Goal: Task Accomplishment & Management: Manage account settings

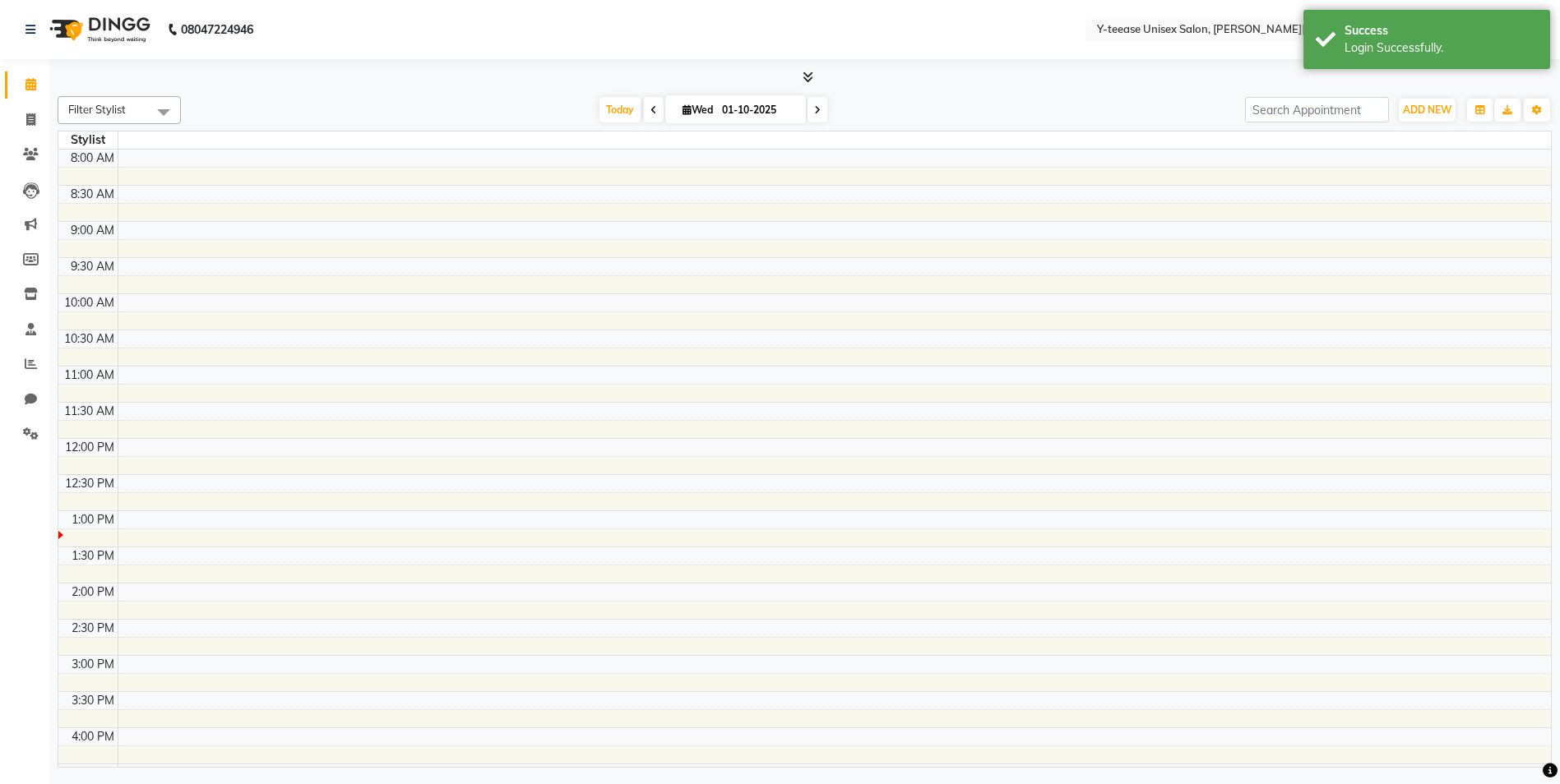
select select "en"
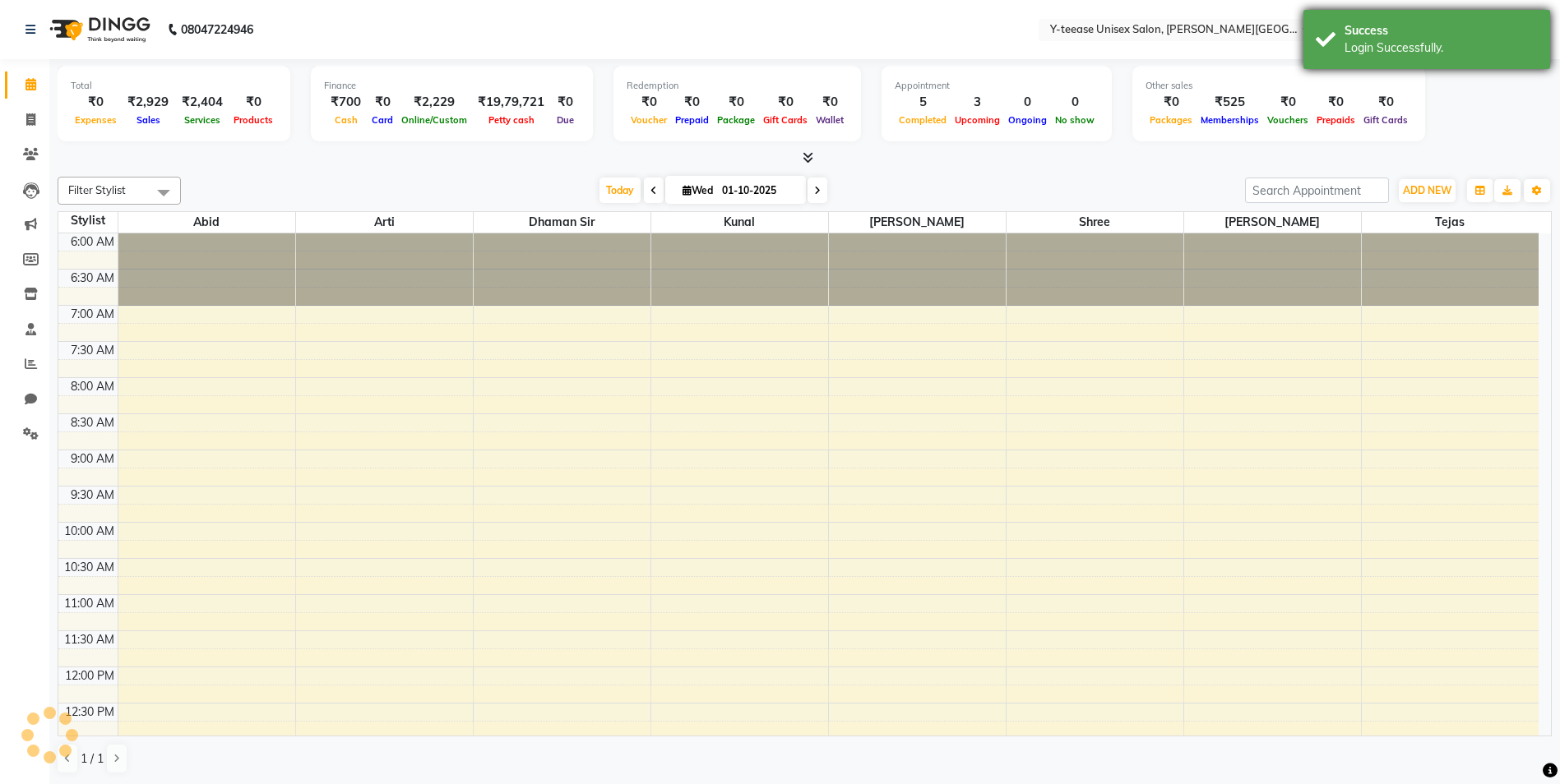
click at [1403, 58] on div "Success Login Successfully." at bounding box center [1426, 40] width 246 height 59
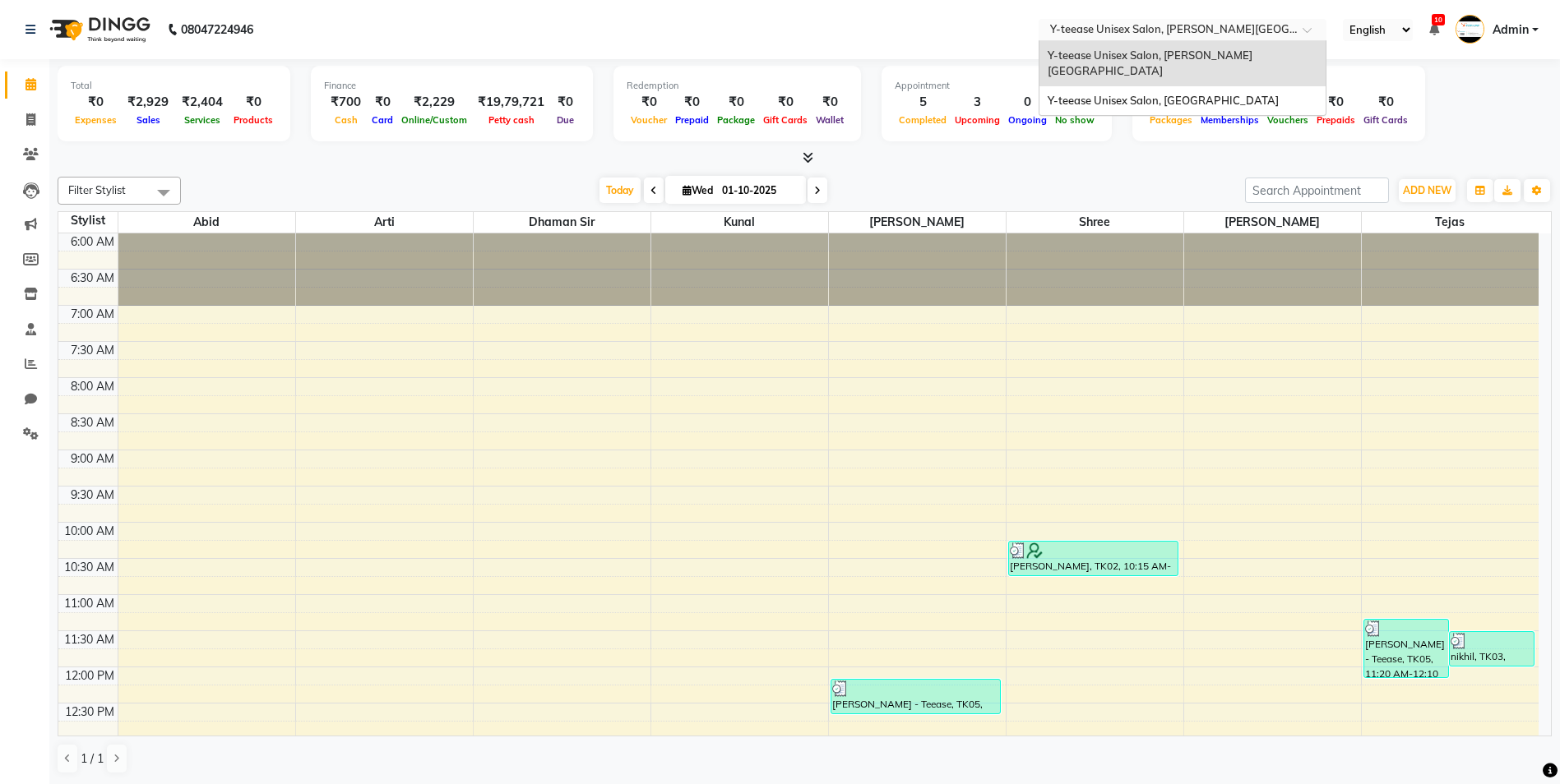
click at [1193, 21] on div "Select Location × Y-teease Unisex Salon, [PERSON_NAME][GEOGRAPHIC_DATA]" at bounding box center [1182, 30] width 287 height 22
click at [1165, 91] on div "Y-teease Unisex Salon, [GEOGRAPHIC_DATA]" at bounding box center [1182, 101] width 286 height 30
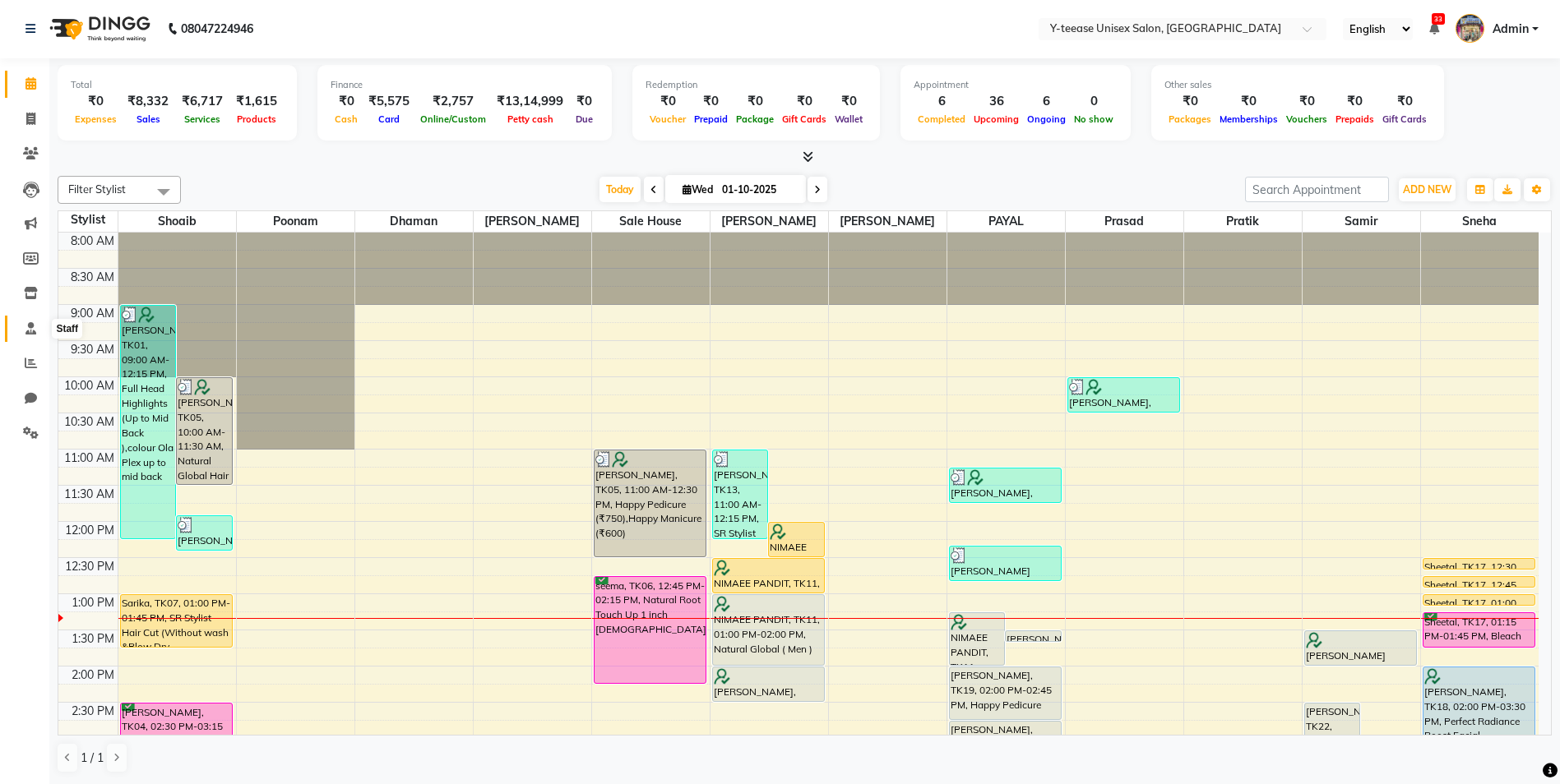
click at [29, 328] on icon at bounding box center [30, 328] width 11 height 12
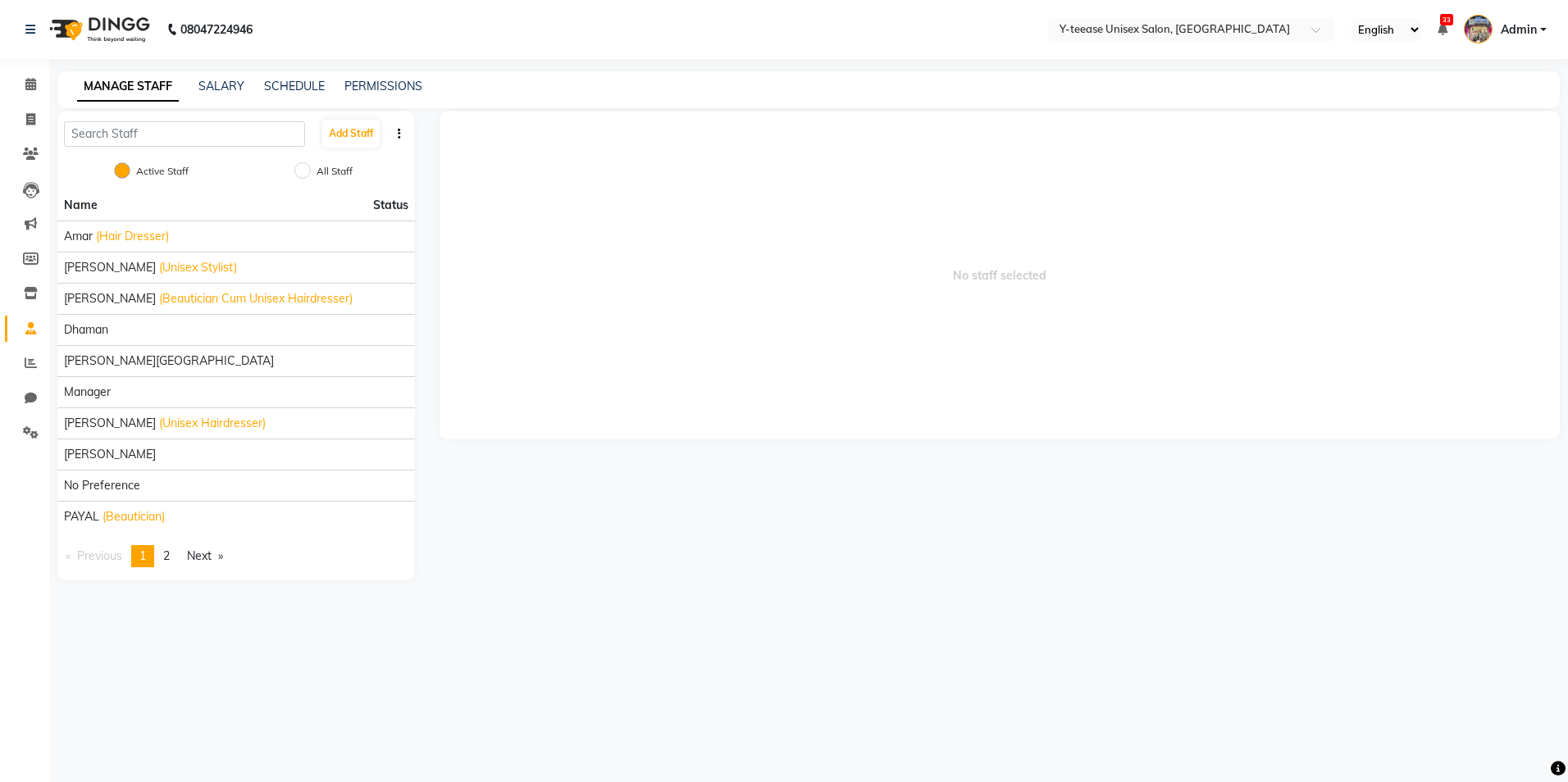
click at [398, 124] on div "Add Staff" at bounding box center [236, 134] width 357 height 44
click at [148, 227] on li "Amar (Hair Dresser)" at bounding box center [236, 237] width 357 height 31
click at [169, 557] on span "2" at bounding box center [167, 556] width 7 height 15
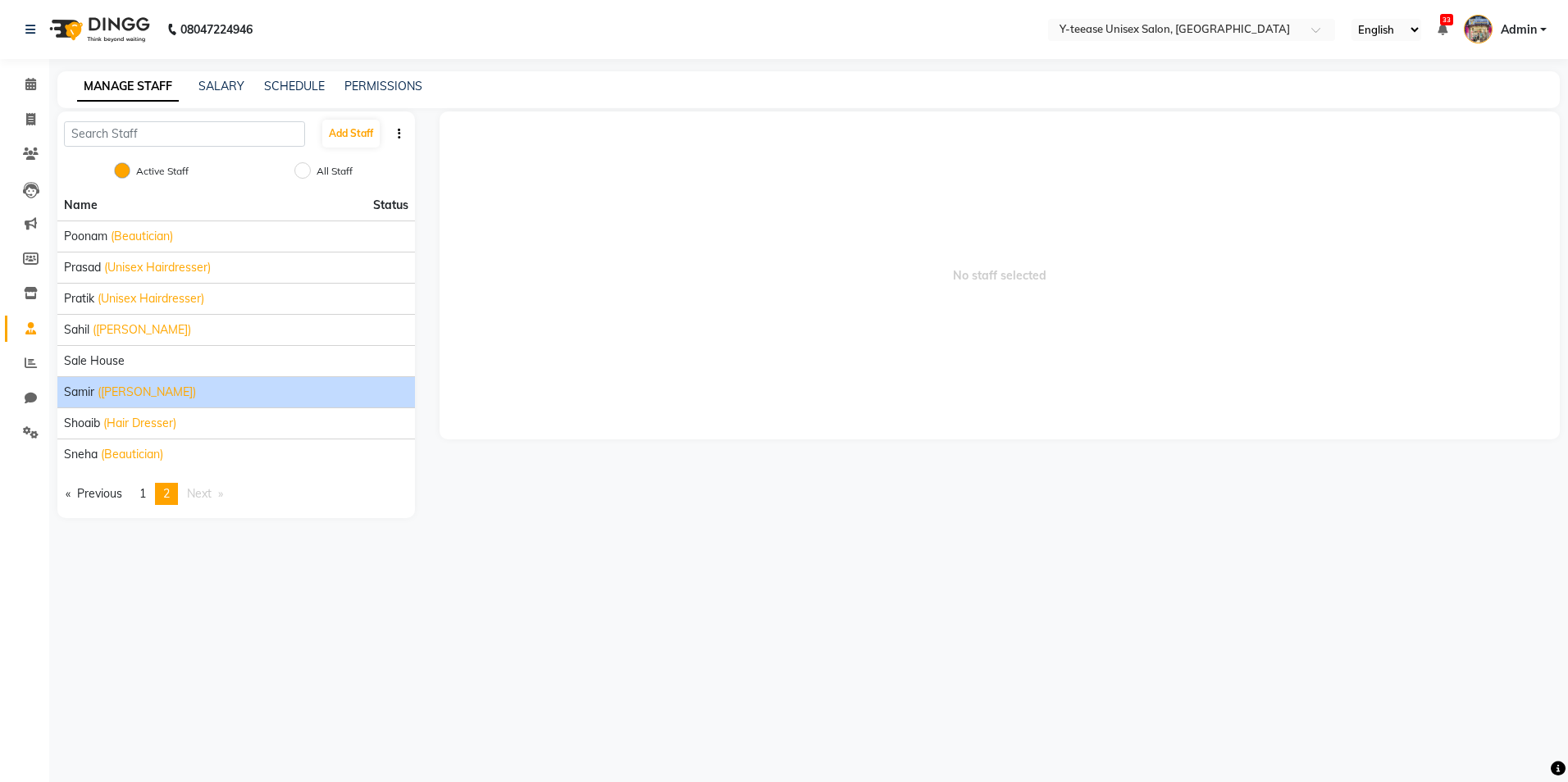
click at [172, 394] on div "Samir (Barber)" at bounding box center [236, 392] width 344 height 17
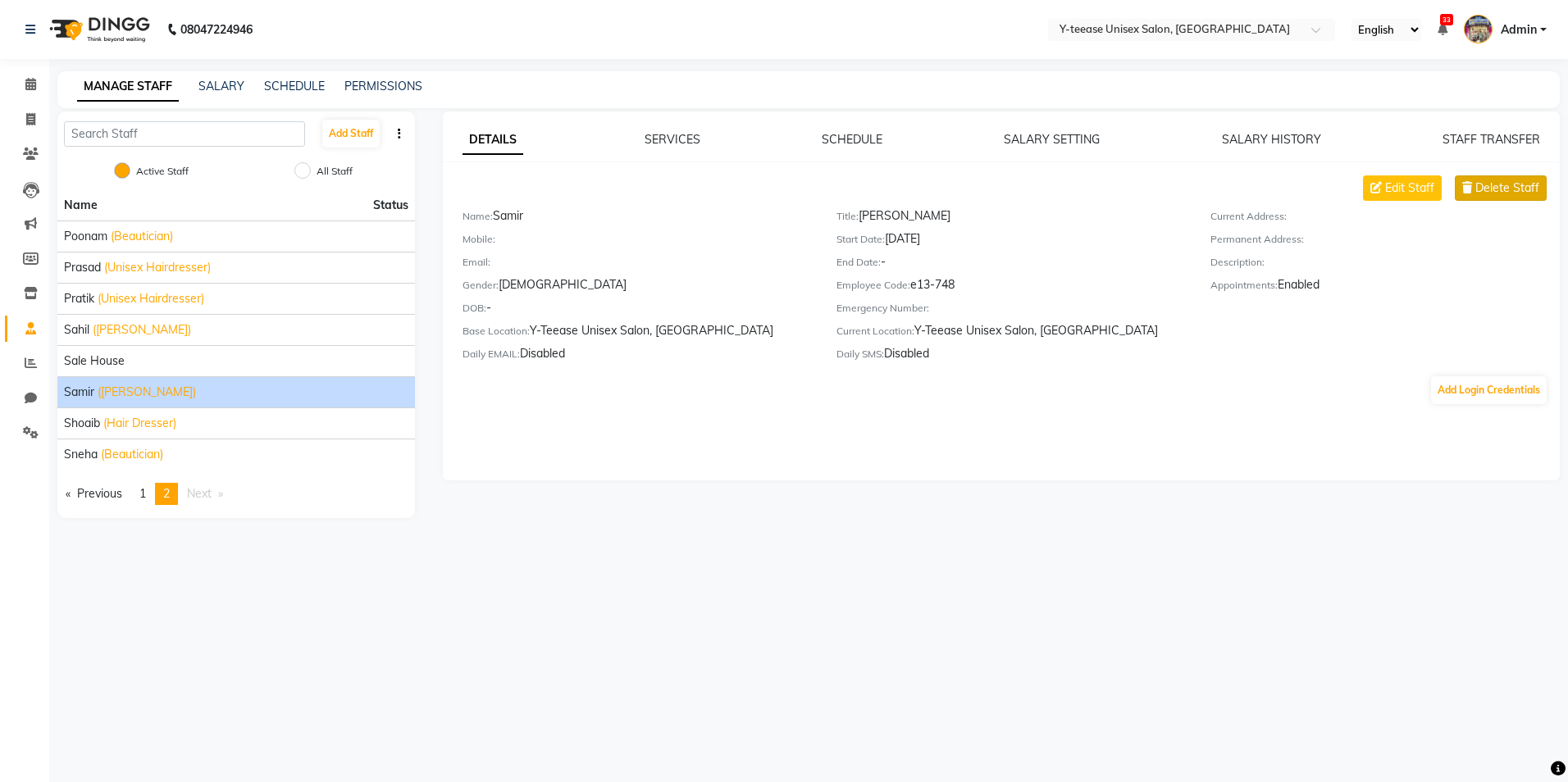
click at [1494, 190] on span "Delete Staff" at bounding box center [1507, 188] width 64 height 17
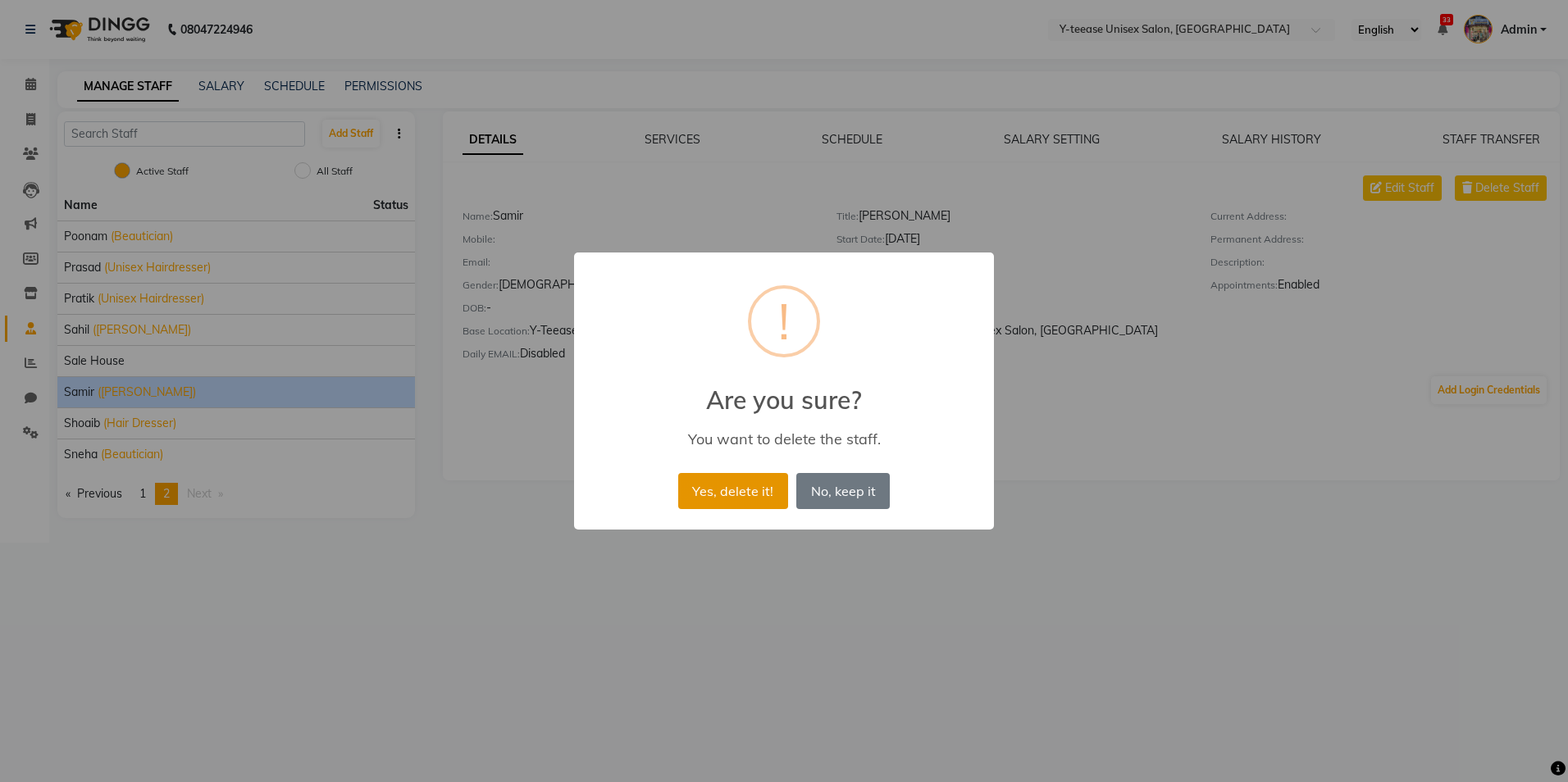
click at [756, 493] on button "Yes, delete it!" at bounding box center [733, 491] width 110 height 36
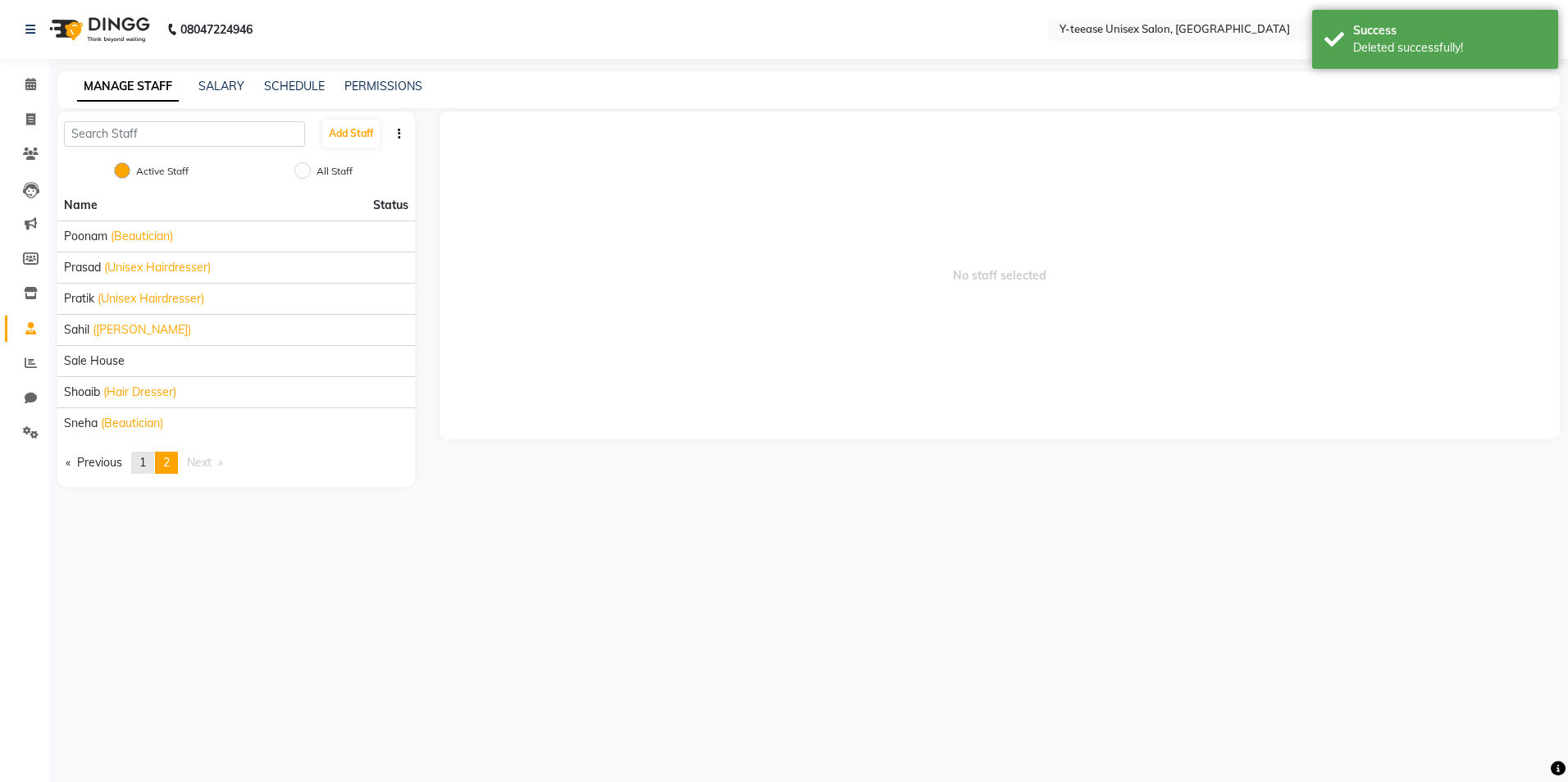
click at [139, 462] on link "page 1" at bounding box center [143, 462] width 23 height 22
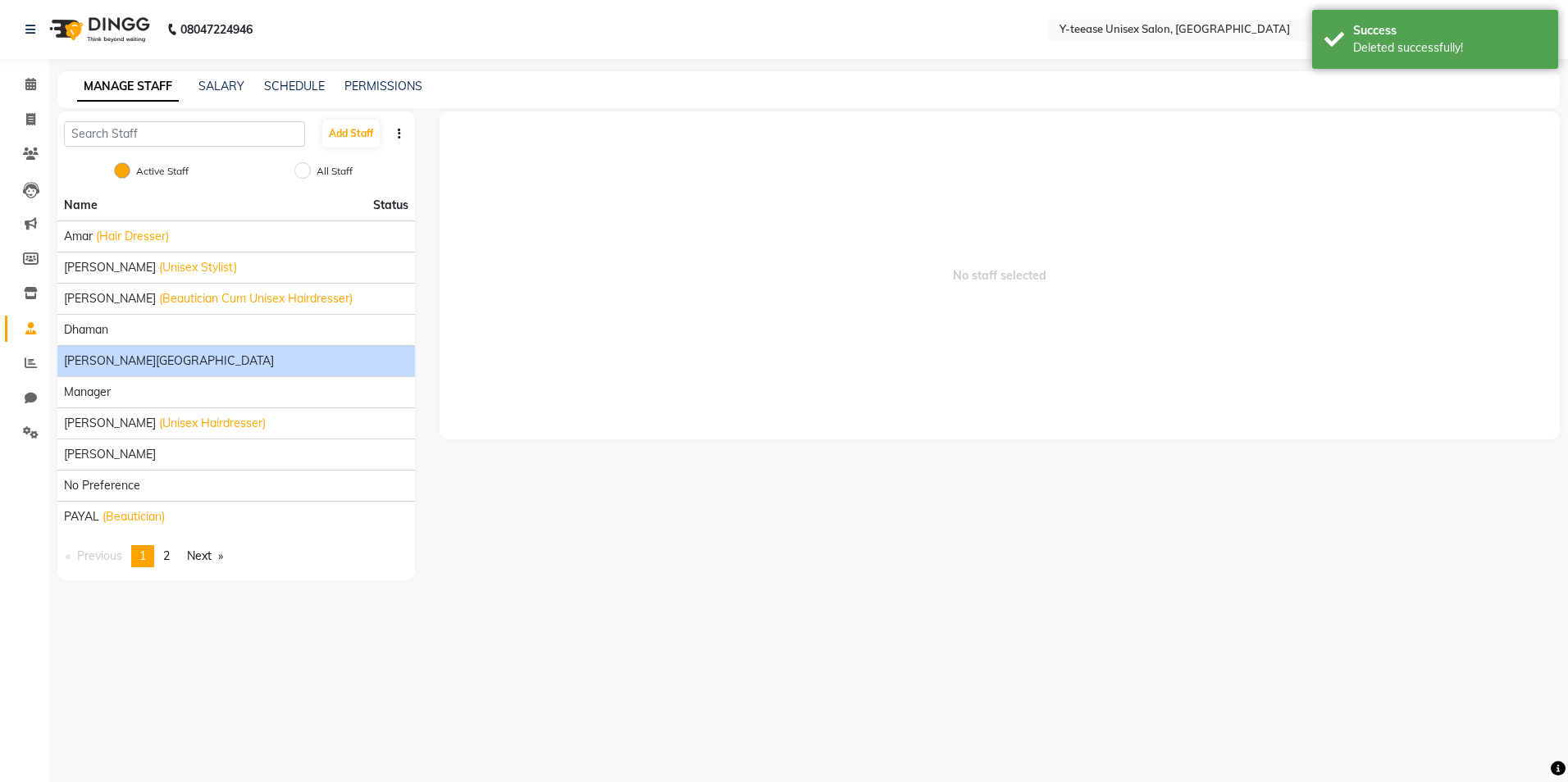
click at [172, 362] on div "keshav nagar" at bounding box center [236, 361] width 344 height 17
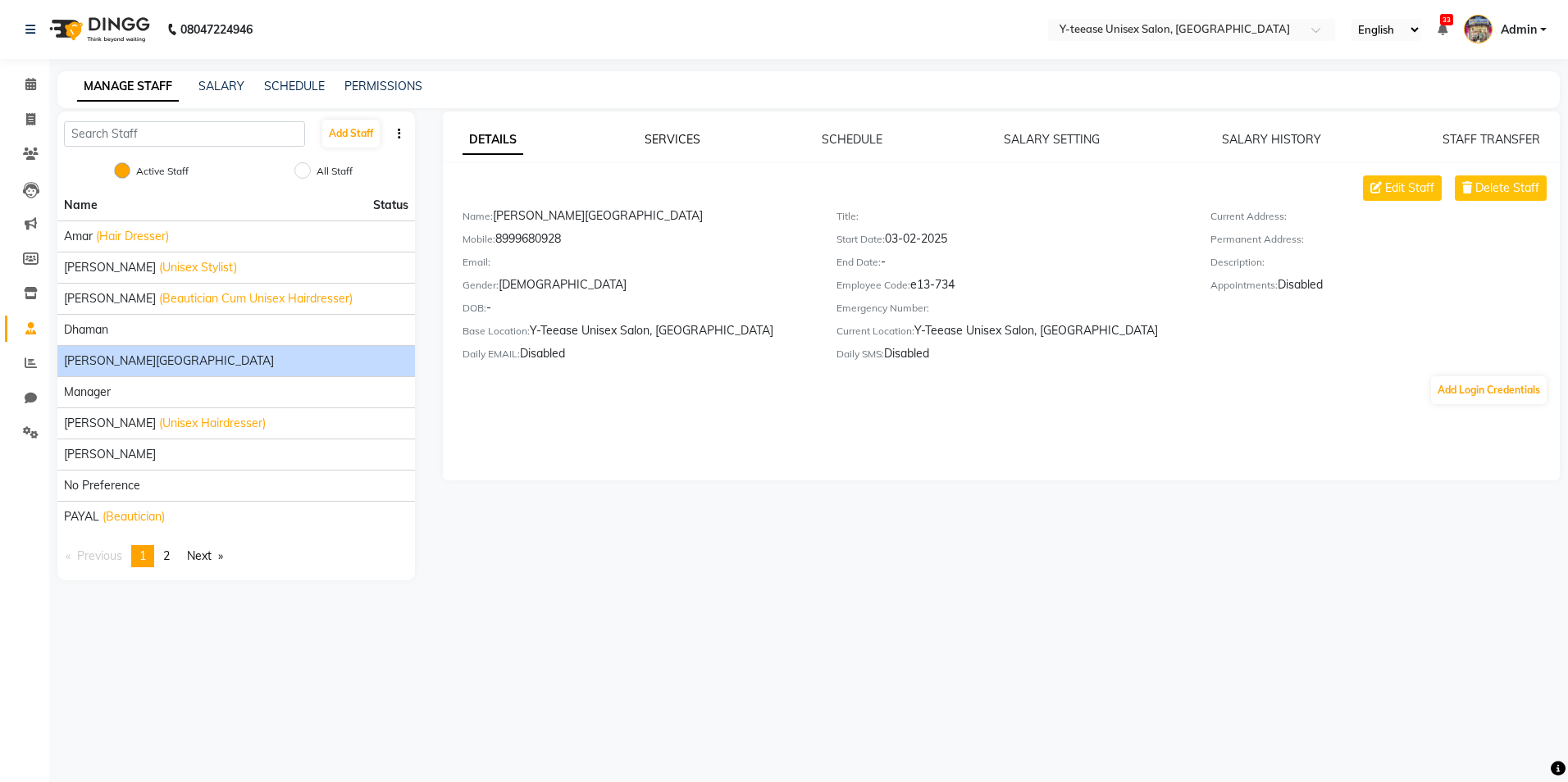
click at [678, 139] on link "SERVICES" at bounding box center [673, 140] width 56 height 15
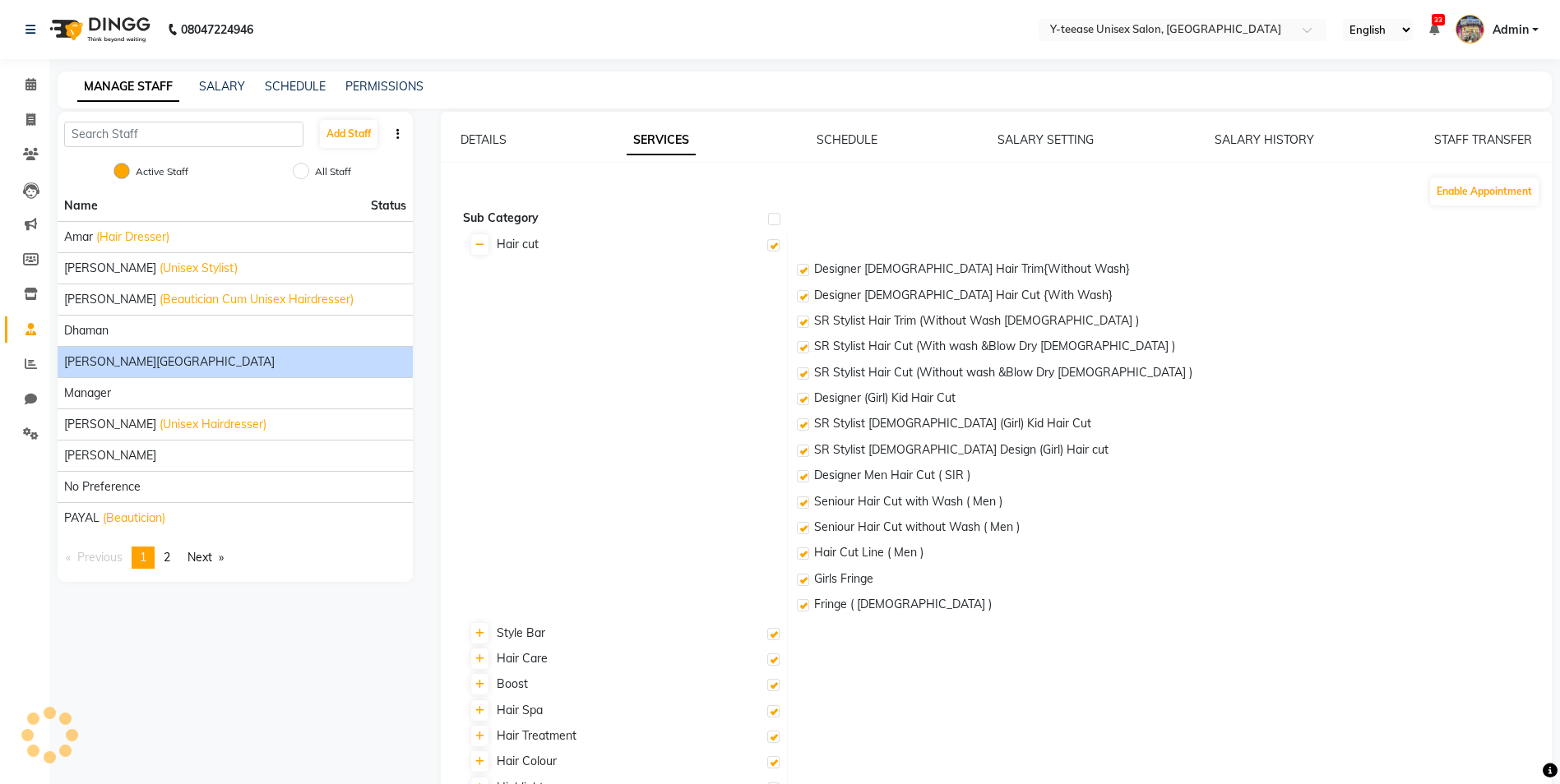
checkbox input "true"
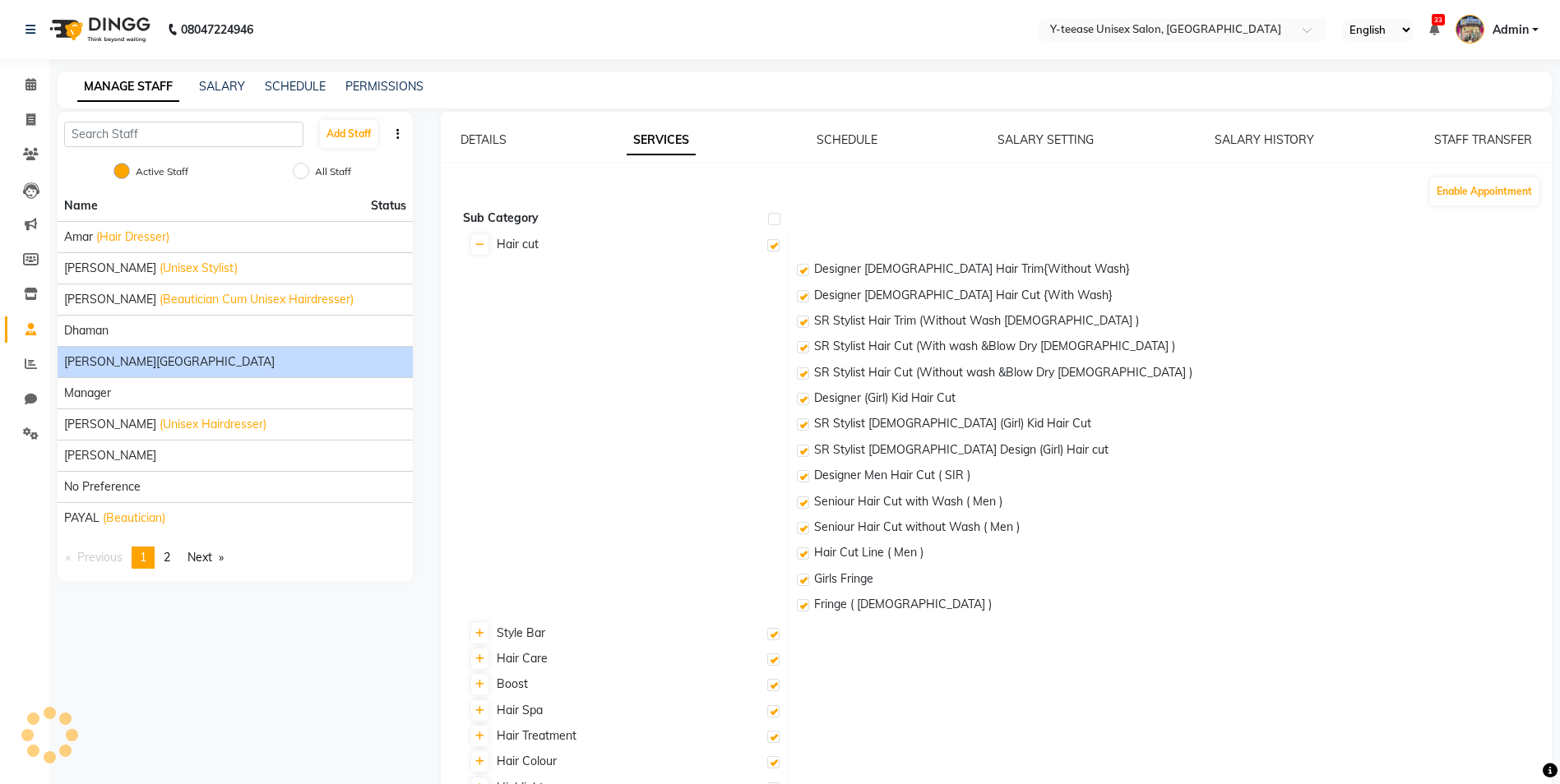
checkbox input "true"
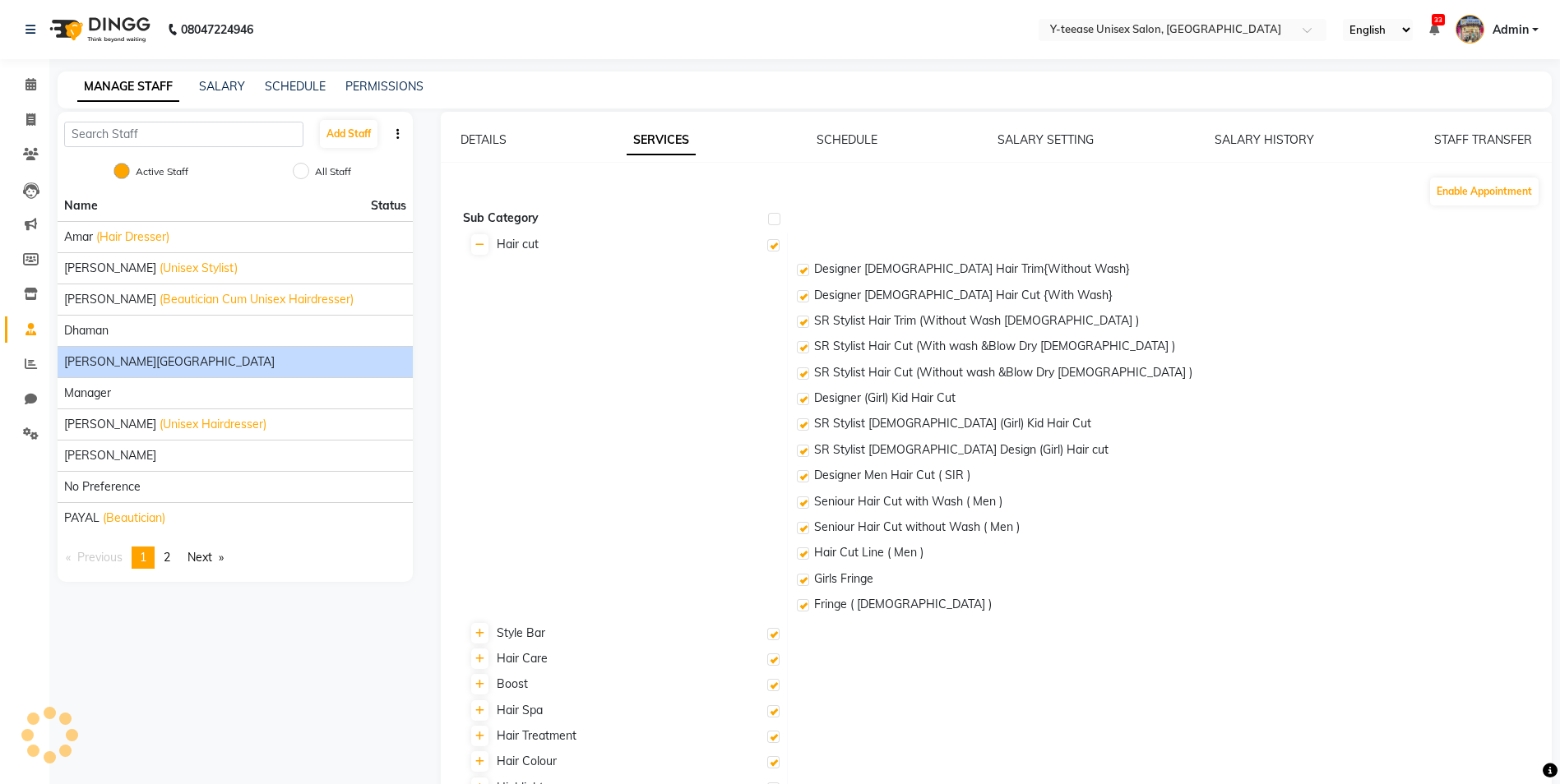
checkbox input "true"
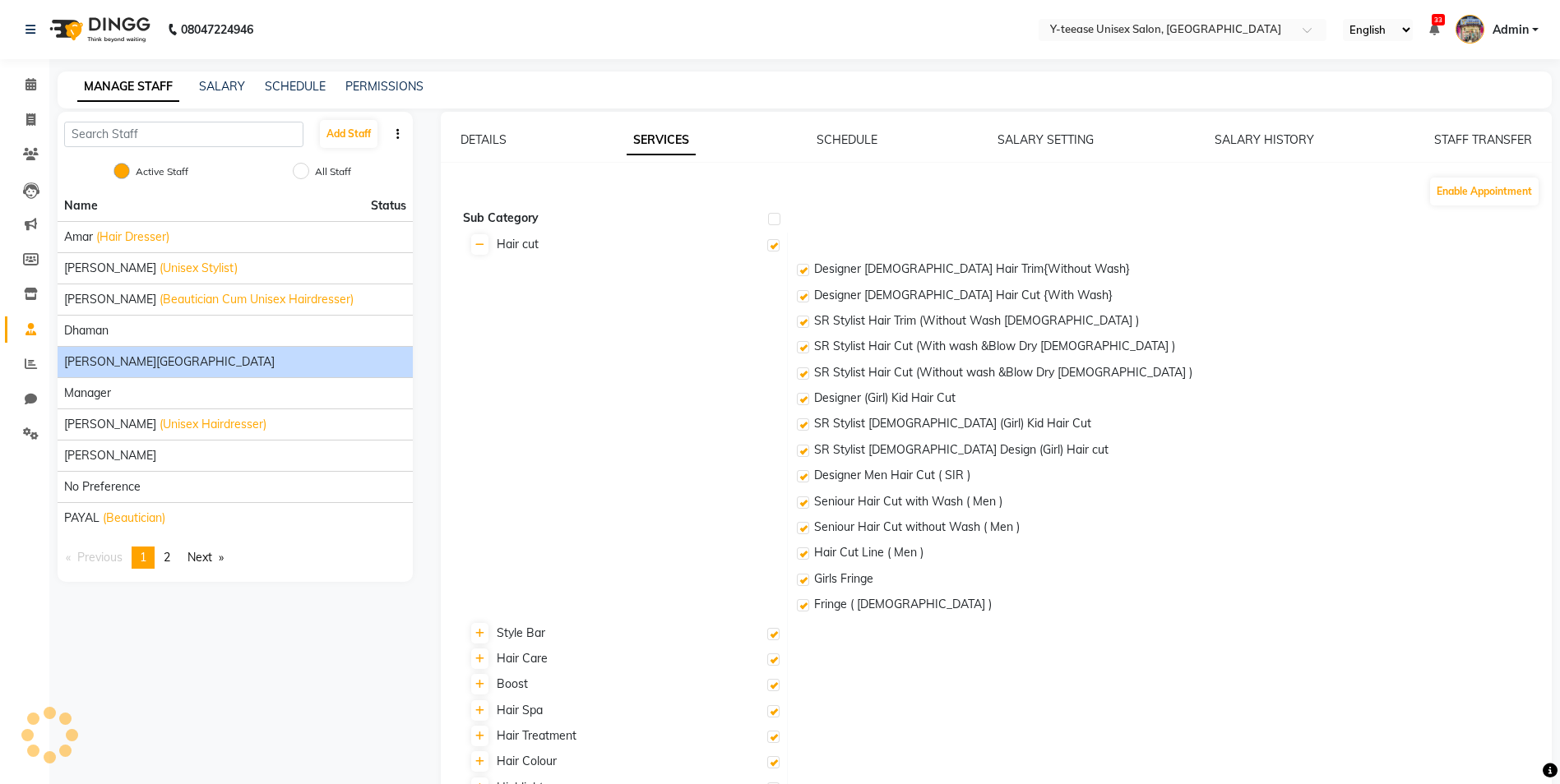
checkbox input "true"
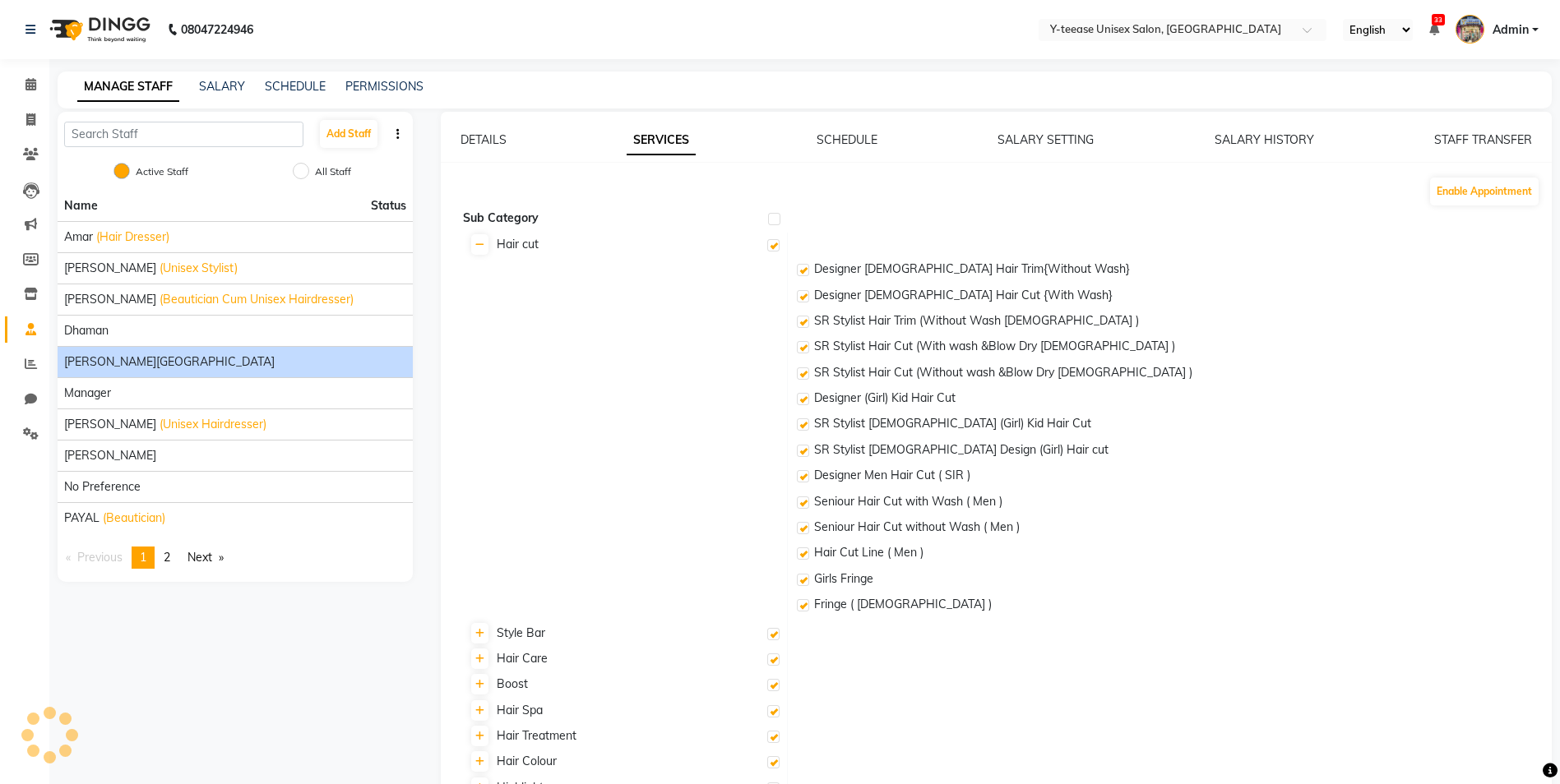
checkbox input "true"
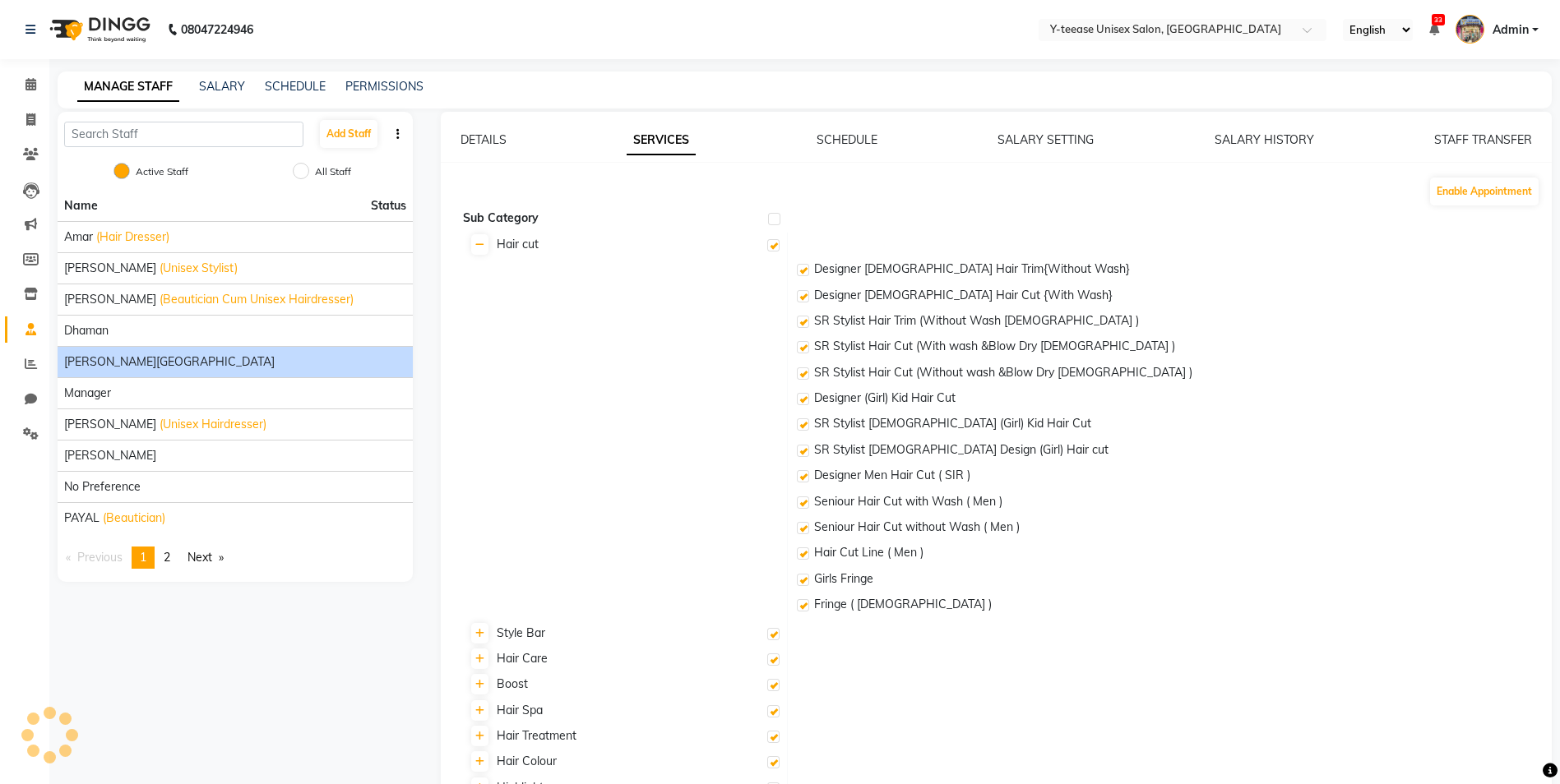
checkbox input "true"
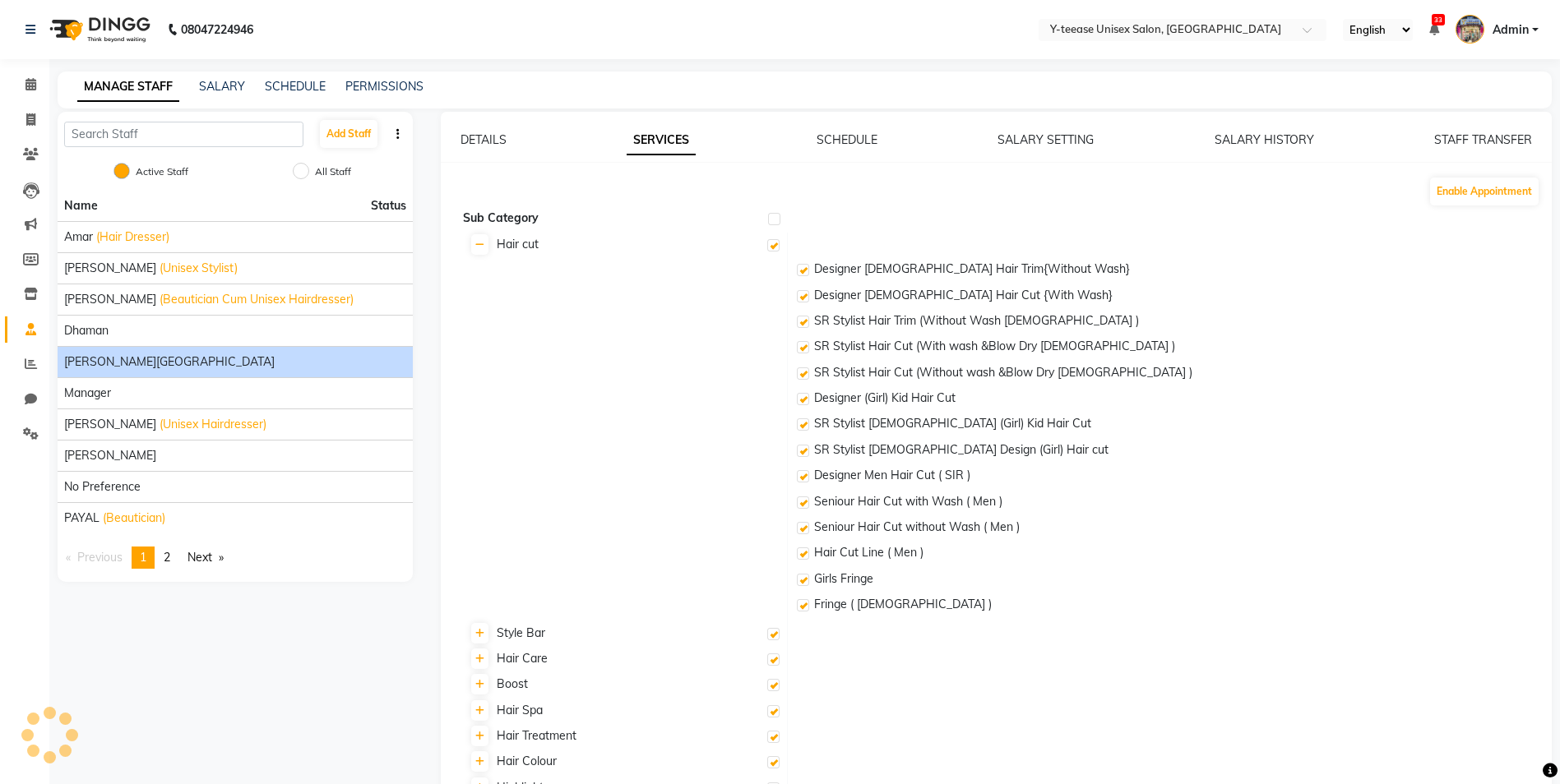
checkbox input "true"
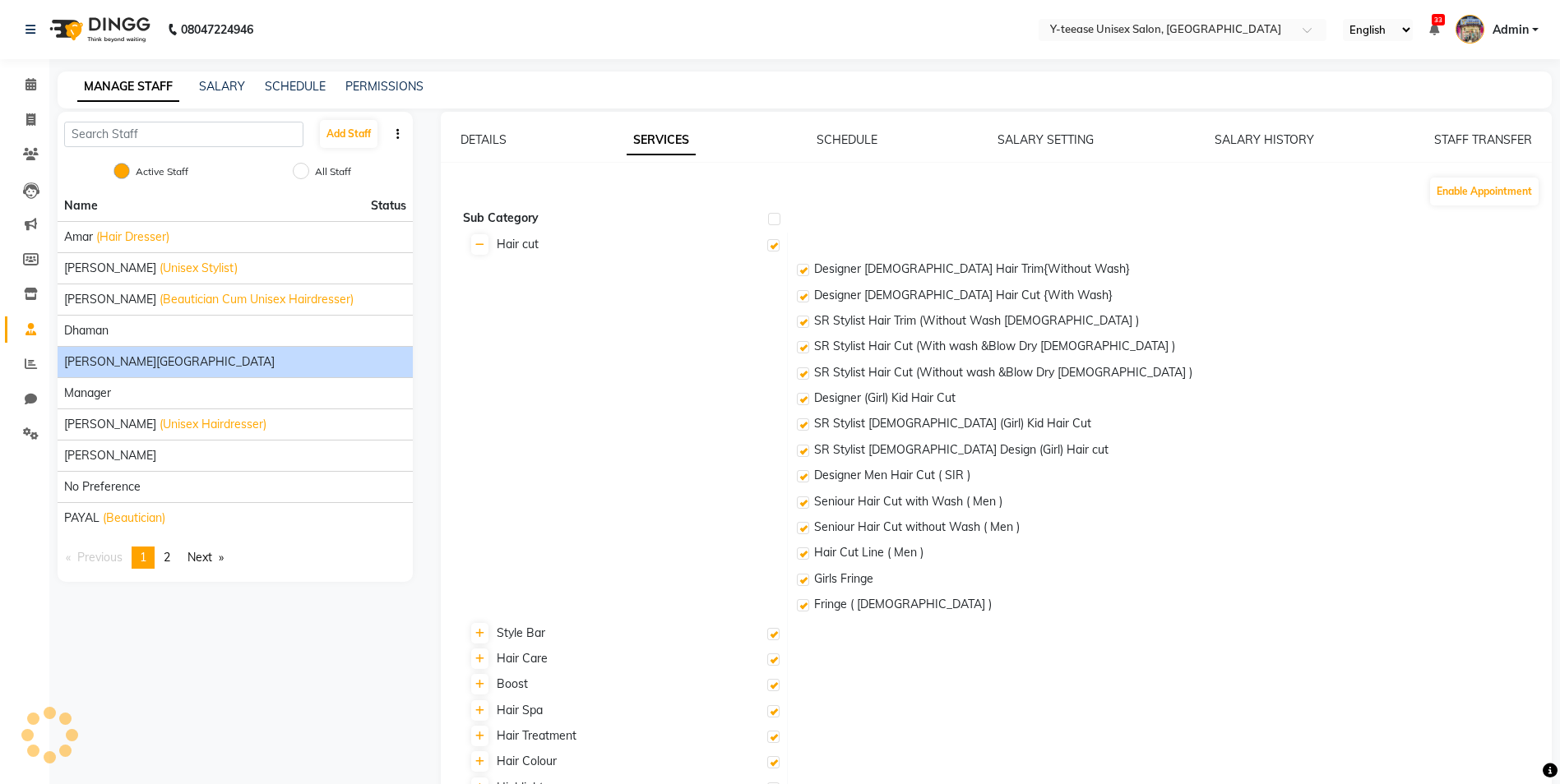
checkbox input "true"
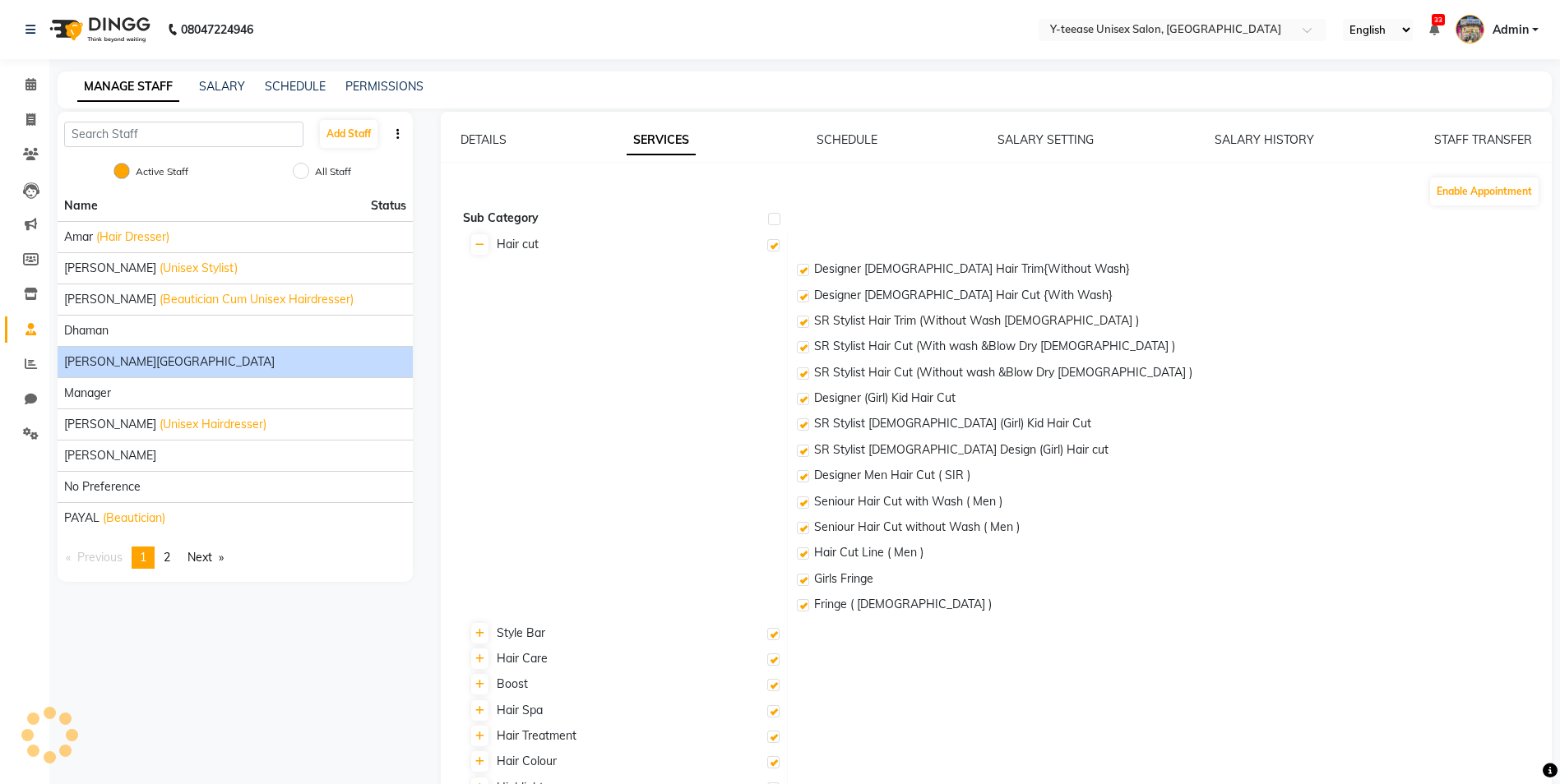
checkbox input "true"
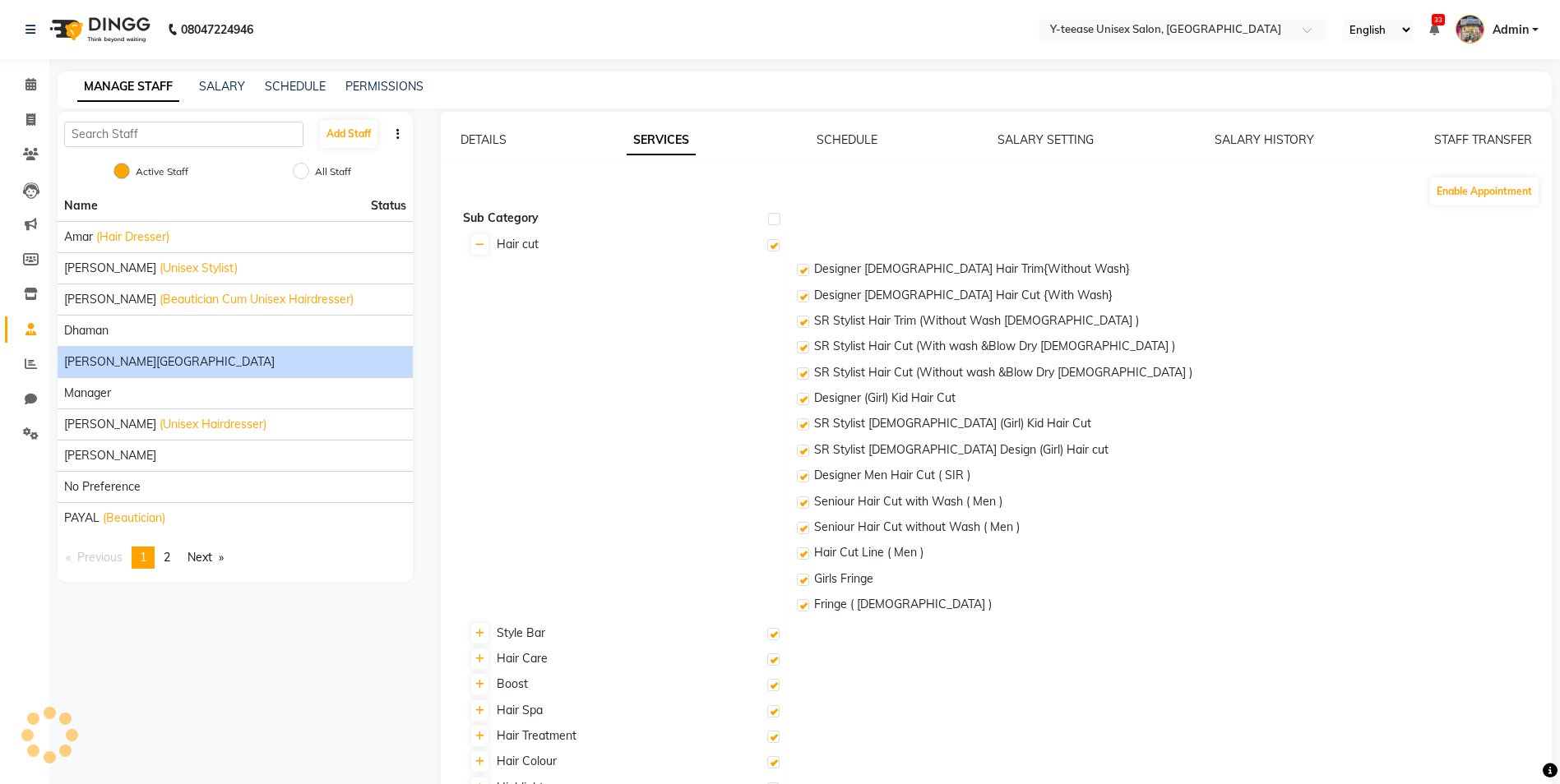
checkbox input "true"
click at [834, 144] on link "SCHEDULE" at bounding box center [847, 140] width 61 height 15
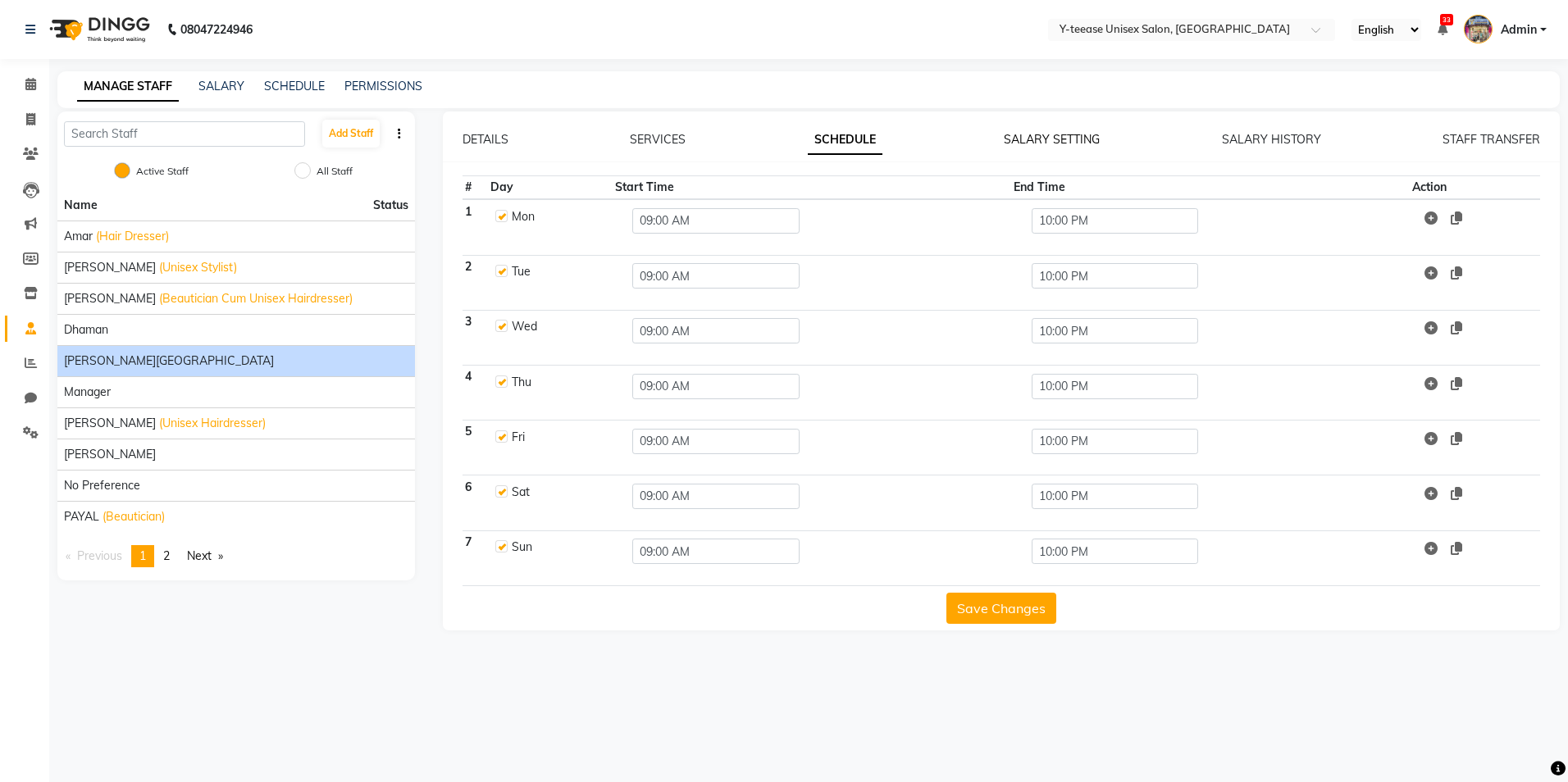
click at [1051, 145] on link "SALARY SETTING" at bounding box center [1051, 140] width 96 height 15
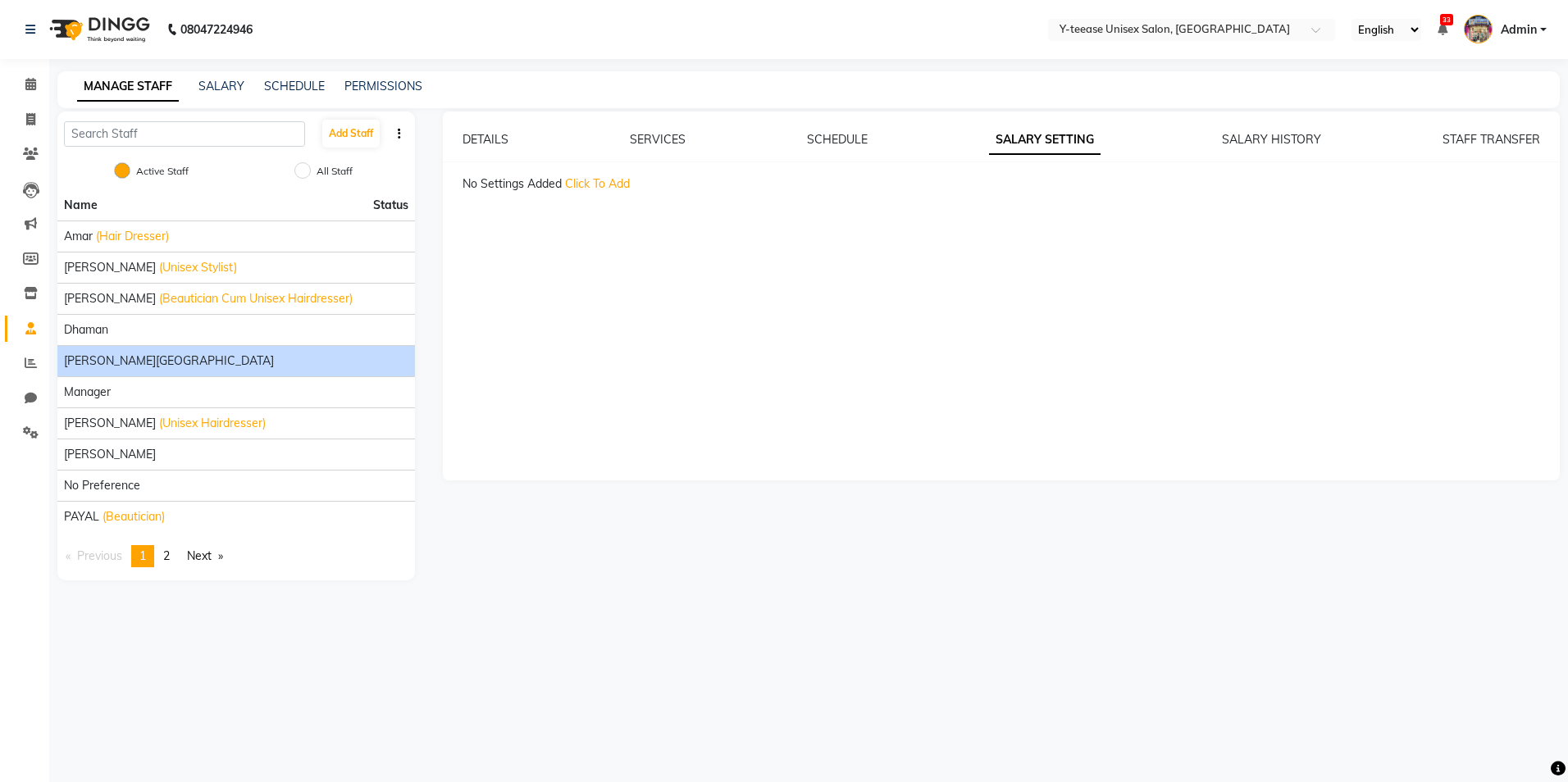
click at [1216, 139] on div "DETAILS SERVICES SCHEDULE SALARY SETTING SALARY HISTORY STAFF TRANSFER" at bounding box center [1001, 140] width 1078 height 17
click at [1254, 139] on link "SALARY HISTORY" at bounding box center [1271, 140] width 99 height 15
click at [1491, 138] on link "STAFF TRANSFER" at bounding box center [1491, 140] width 98 height 15
click at [1053, 131] on div "DETAILS SERVICES SCHEDULE SALARY SETTING SALARY HISTORY STAFF TRANSFER Create T…" at bounding box center [1001, 296] width 1118 height 369
click at [1035, 134] on link "SALARY SETTING" at bounding box center [1037, 140] width 96 height 15
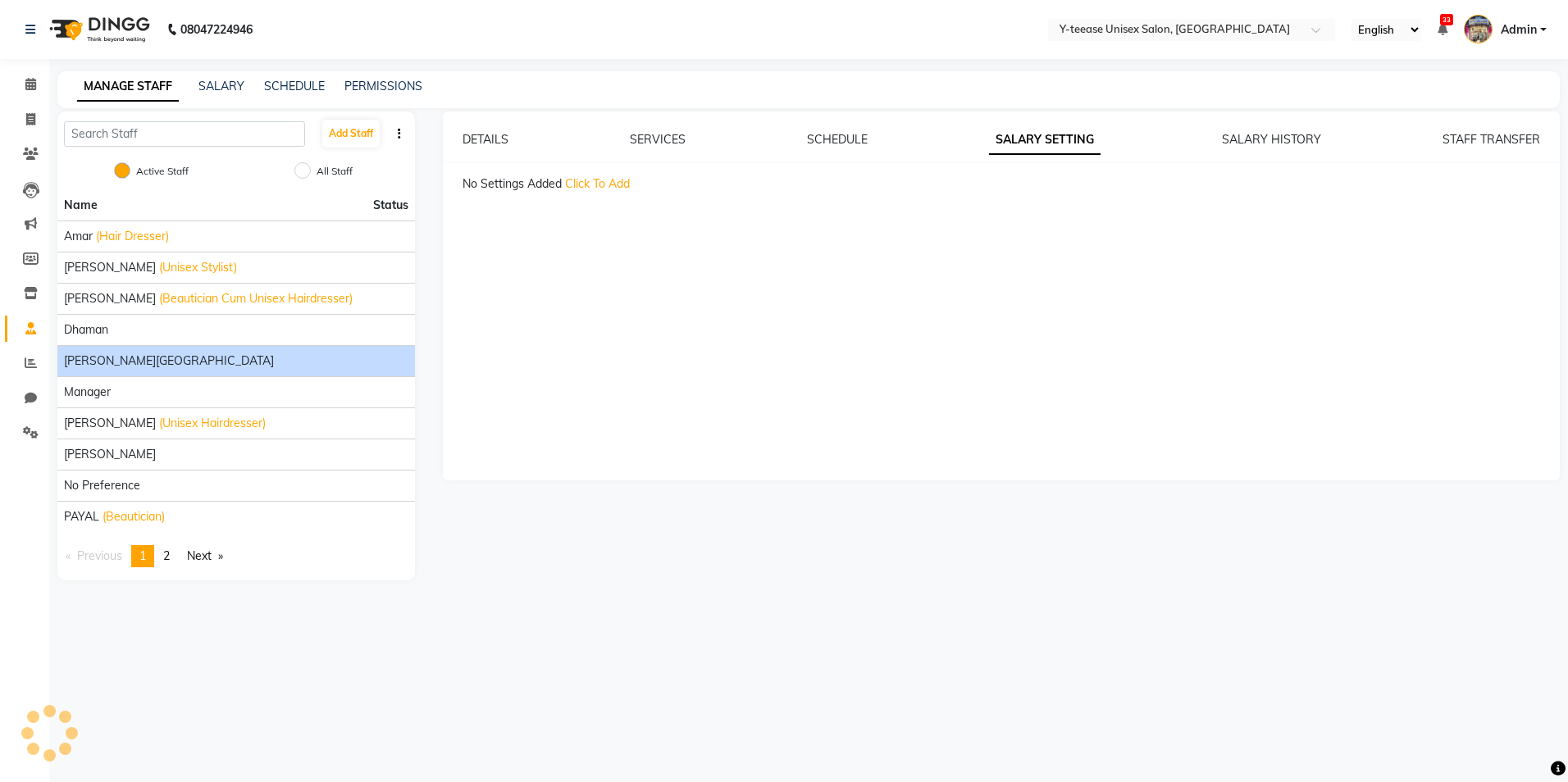
click at [496, 157] on div "DETAILS SERVICES SCHEDULE SALARY SETTING SALARY HISTORY STAFF TRANSFER No Setti…" at bounding box center [1001, 162] width 1118 height 62
click at [494, 133] on link "DETAILS" at bounding box center [485, 140] width 46 height 15
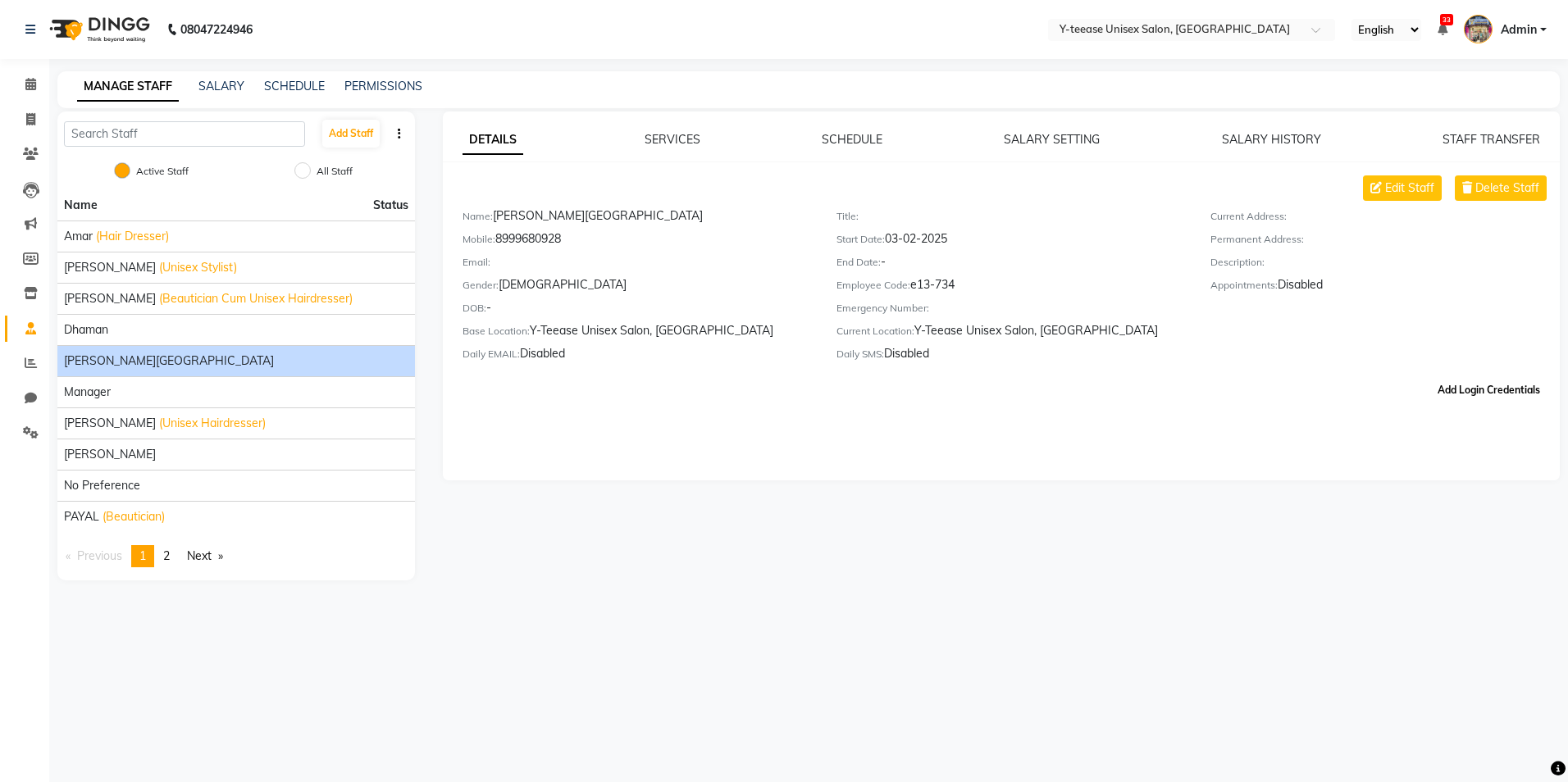
click at [1511, 379] on button "Add Login Credentials" at bounding box center [1488, 390] width 116 height 28
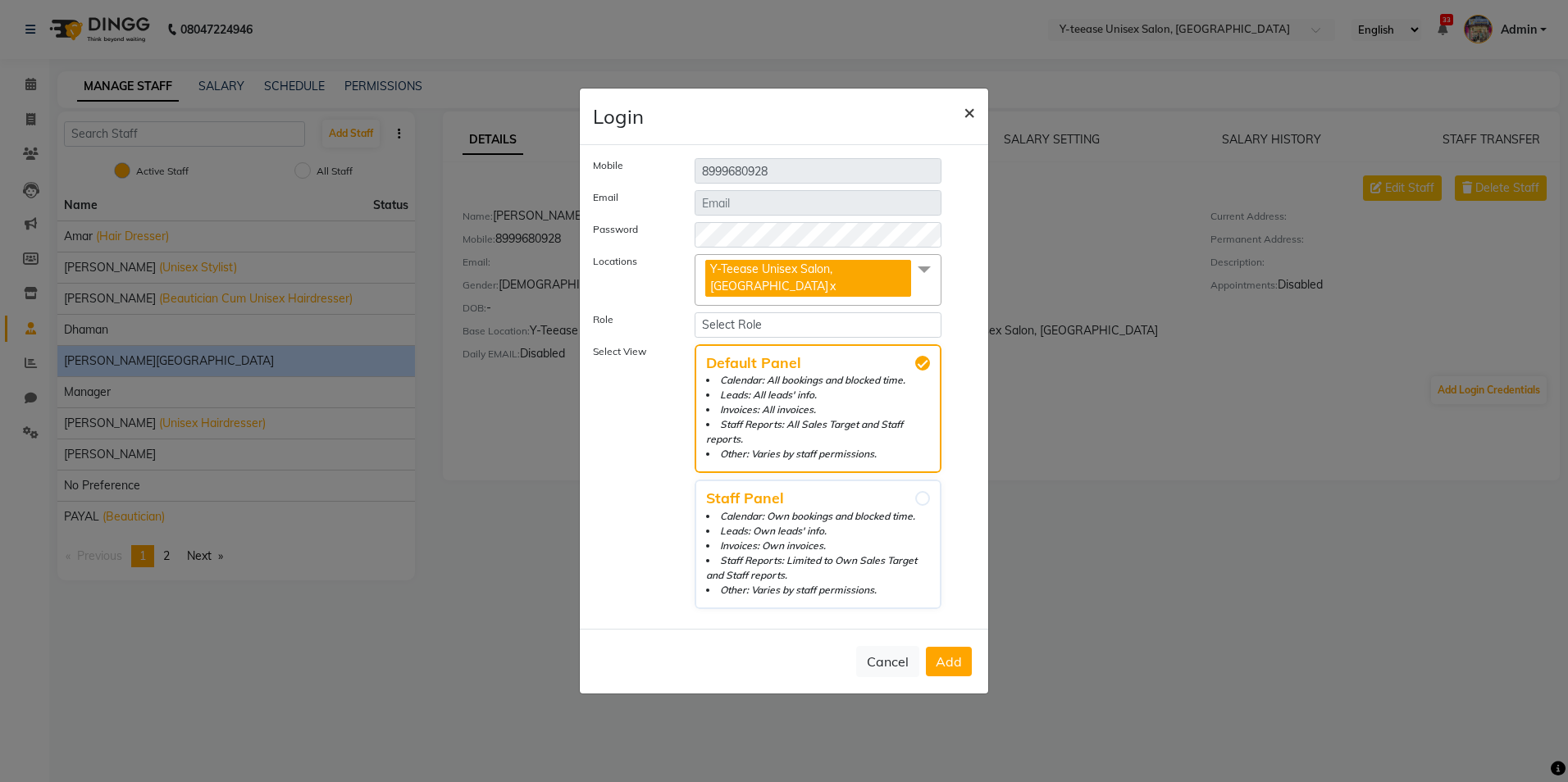
click at [967, 123] on span "×" at bounding box center [969, 112] width 11 height 25
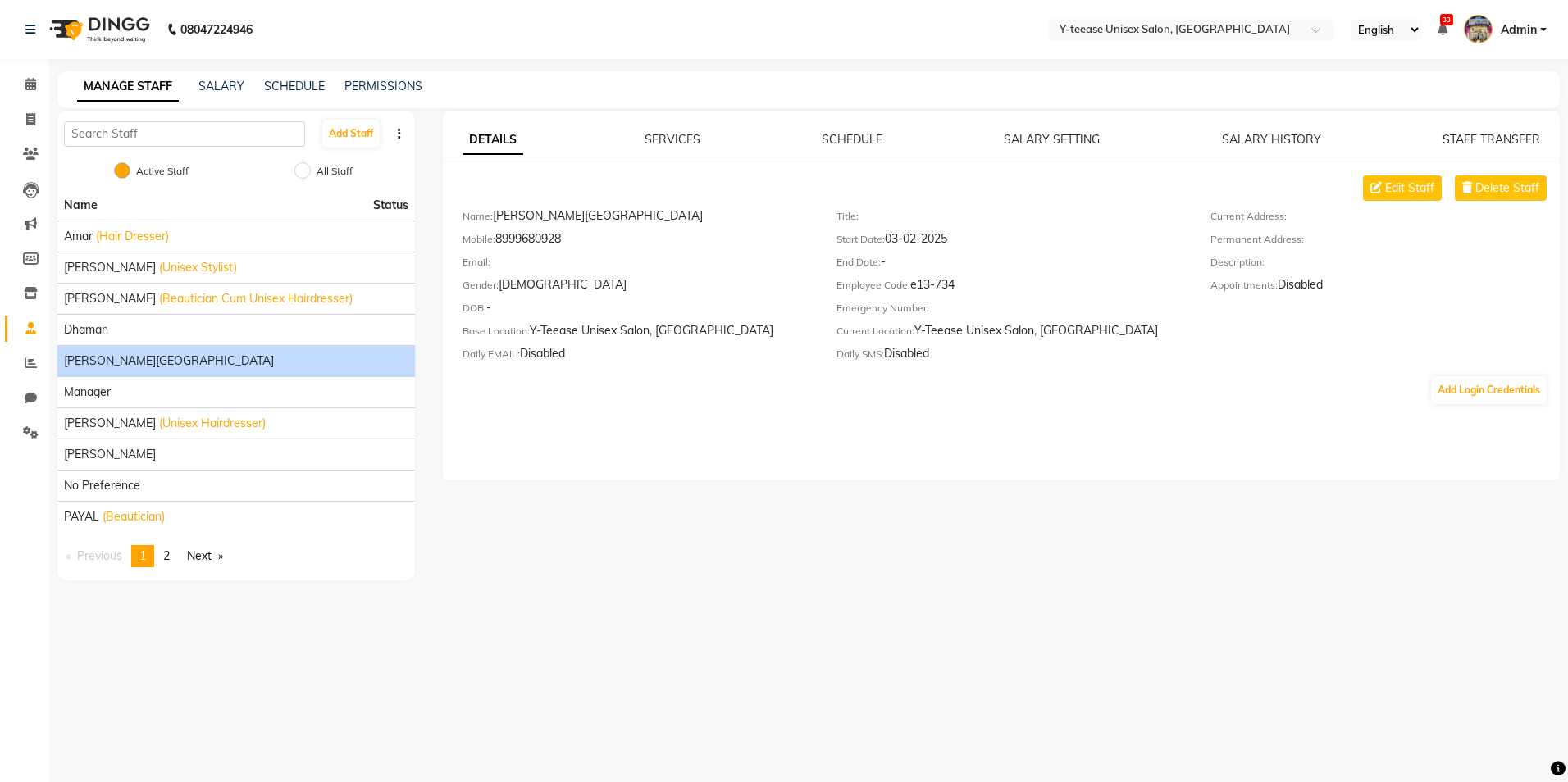
click at [521, 360] on div "Daily EMAIL: Disabled" at bounding box center [637, 356] width 349 height 23
click at [549, 352] on div "Daily EMAIL: Disabled" at bounding box center [637, 356] width 349 height 23
click at [1428, 184] on span "Edit Staff" at bounding box center [1409, 188] width 49 height 17
select select "female"
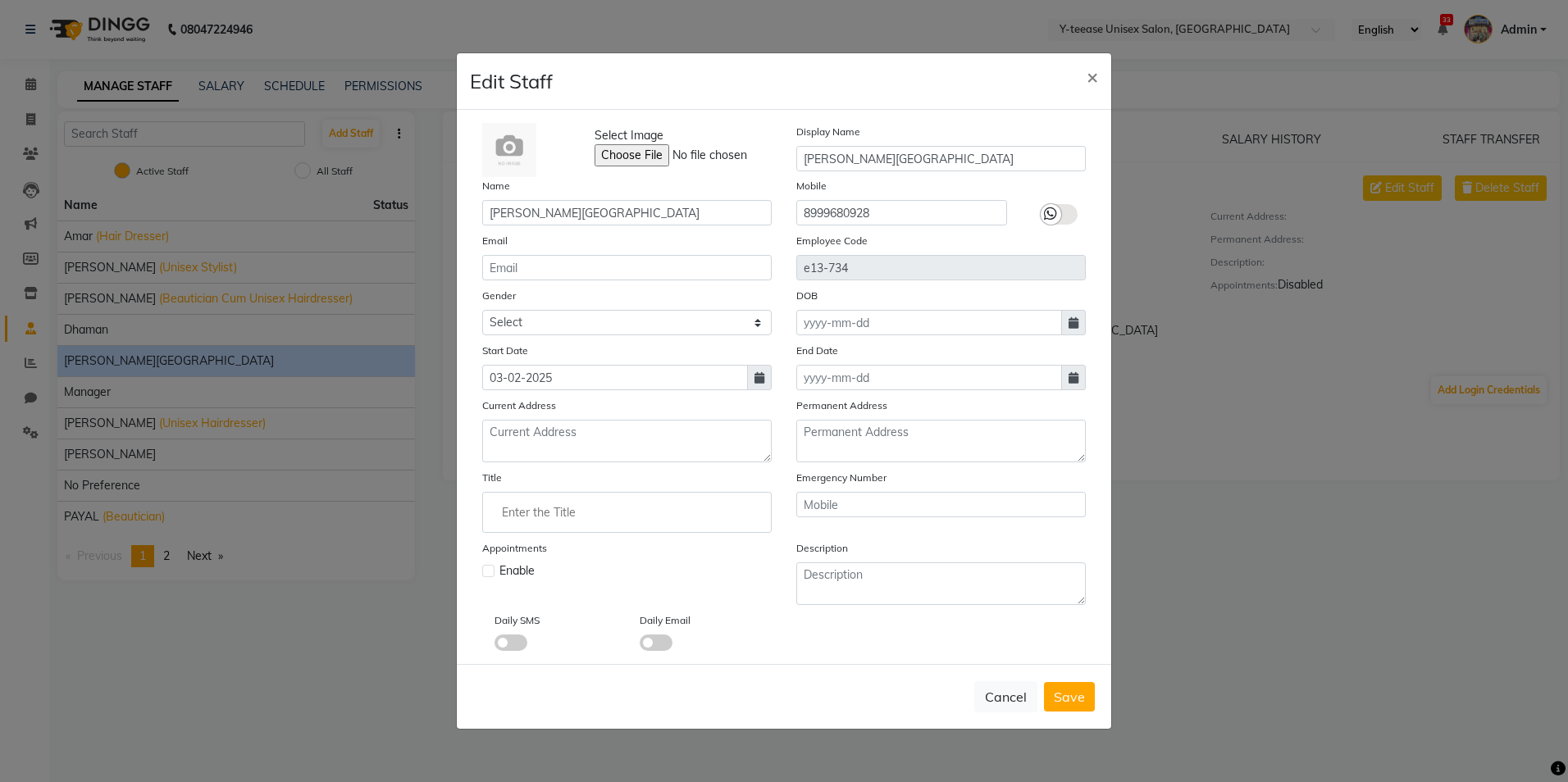
click at [1197, 412] on ngb-modal-window "Edit Staff × Select Image Display Name keshav nagar Name keshav nagar Mobile 89…" at bounding box center [784, 391] width 1568 height 782
click at [490, 573] on label at bounding box center [488, 571] width 12 height 12
click at [490, 573] on input "checkbox" at bounding box center [487, 569] width 11 height 11
checkbox input "true"
click at [1061, 702] on span "Save" at bounding box center [1069, 697] width 31 height 16
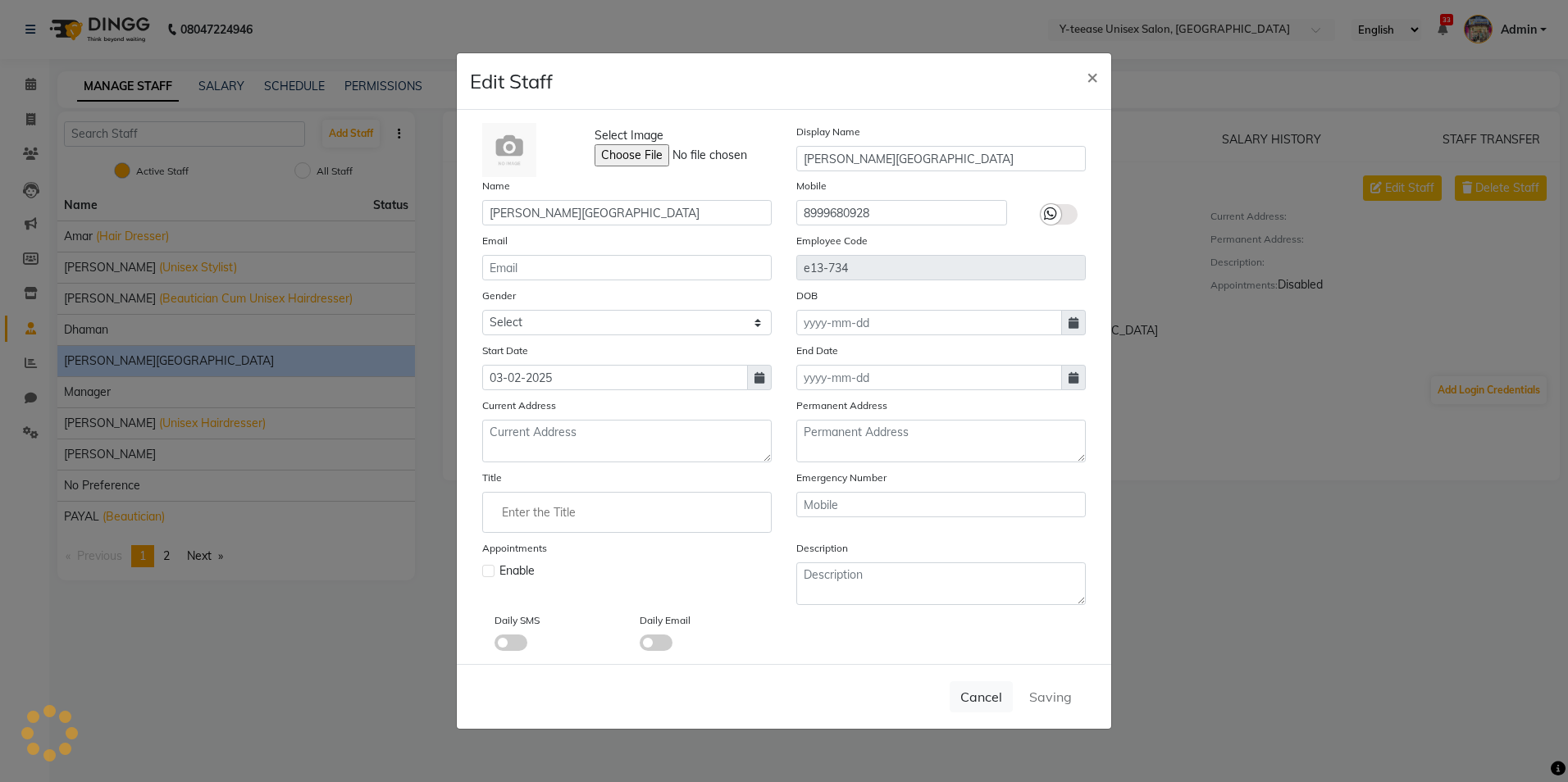
select select
checkbox input "false"
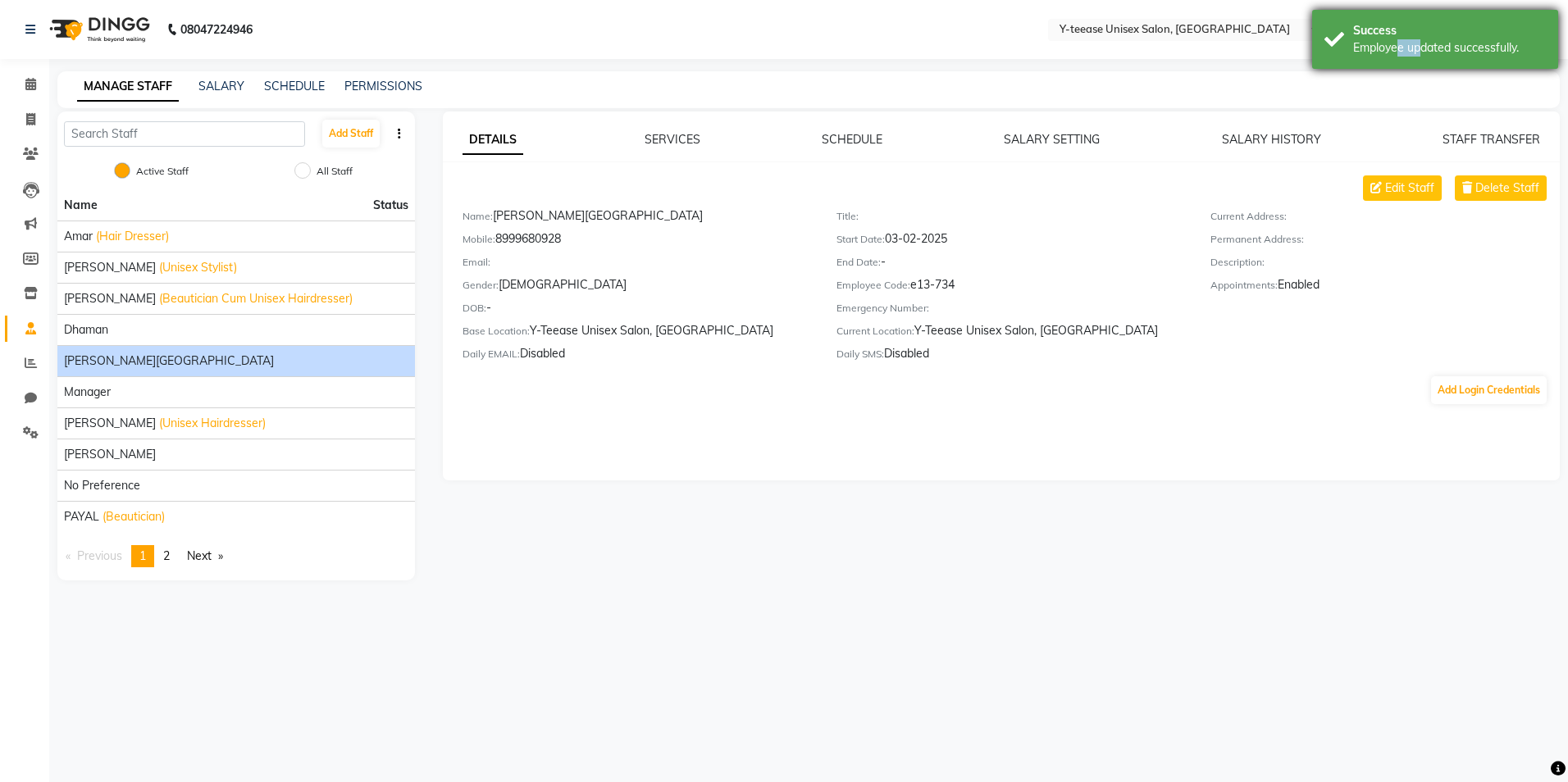
drag, startPoint x: 1393, startPoint y: 48, endPoint x: 1380, endPoint y: 53, distance: 13.9
click at [1391, 49] on div "Employee updated successfully." at bounding box center [1449, 48] width 193 height 17
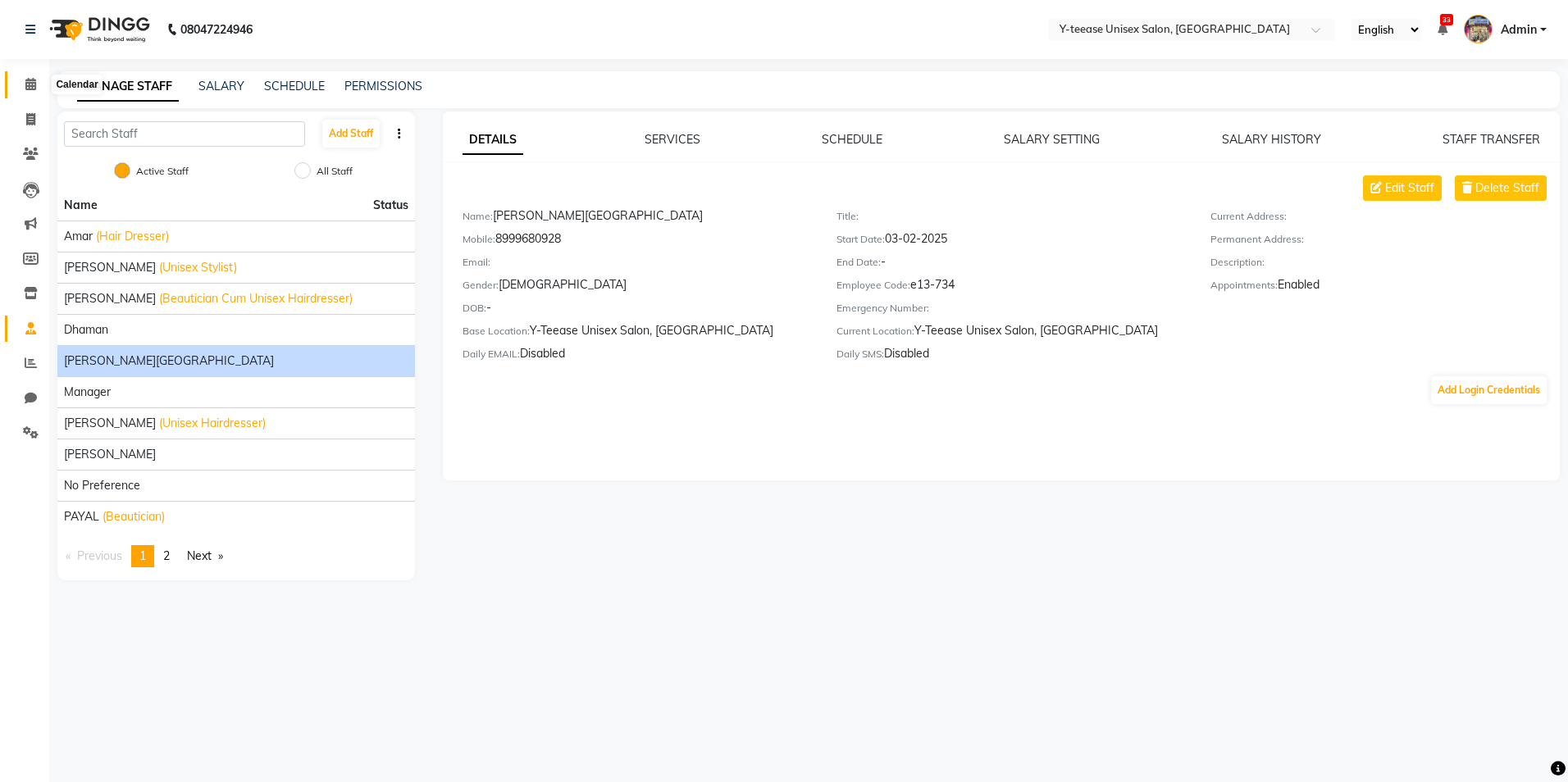
drag, startPoint x: 26, startPoint y: 90, endPoint x: 48, endPoint y: 113, distance: 31.8
click at [26, 90] on span at bounding box center [30, 85] width 29 height 19
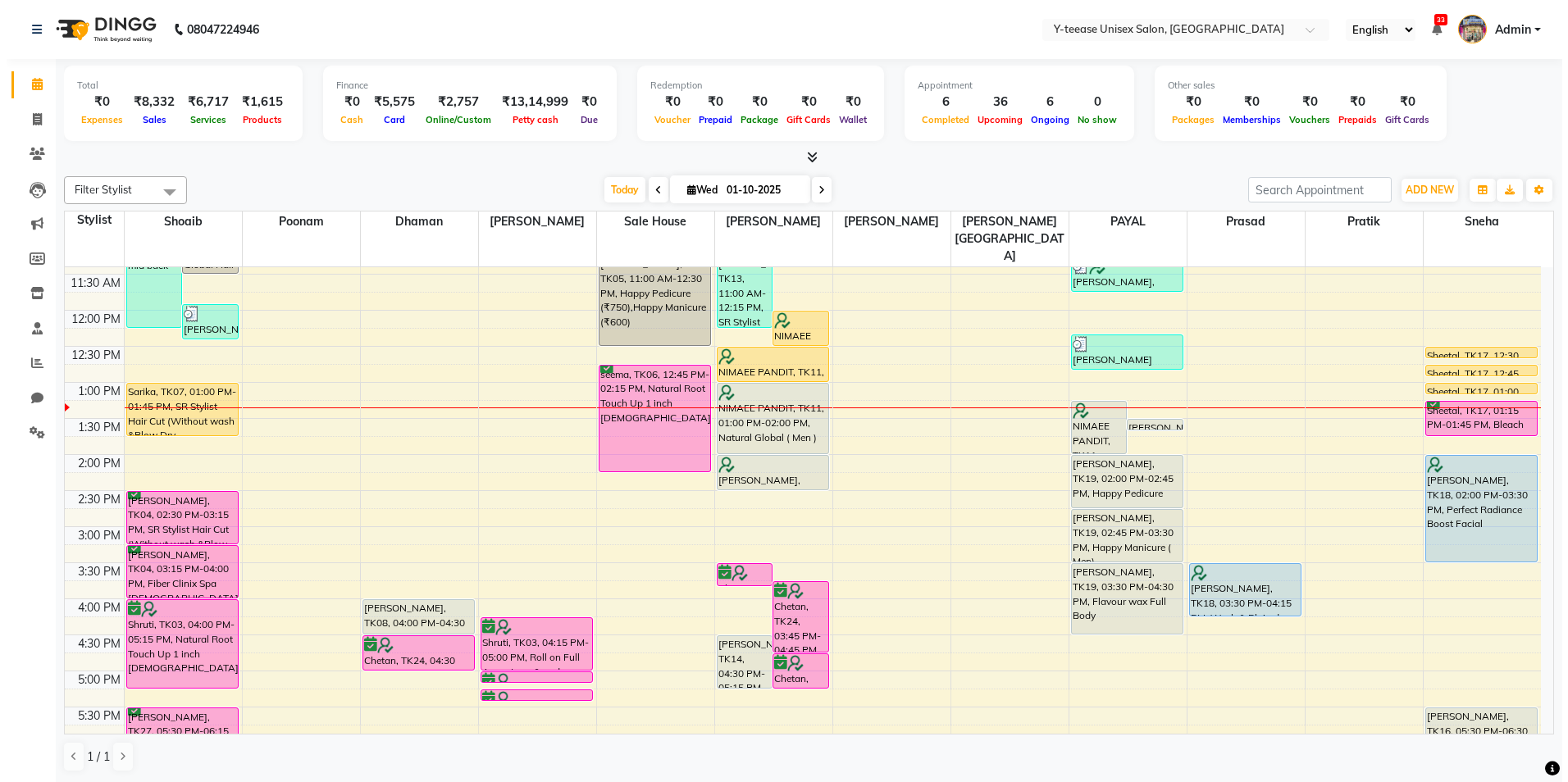
scroll to position [246, 0]
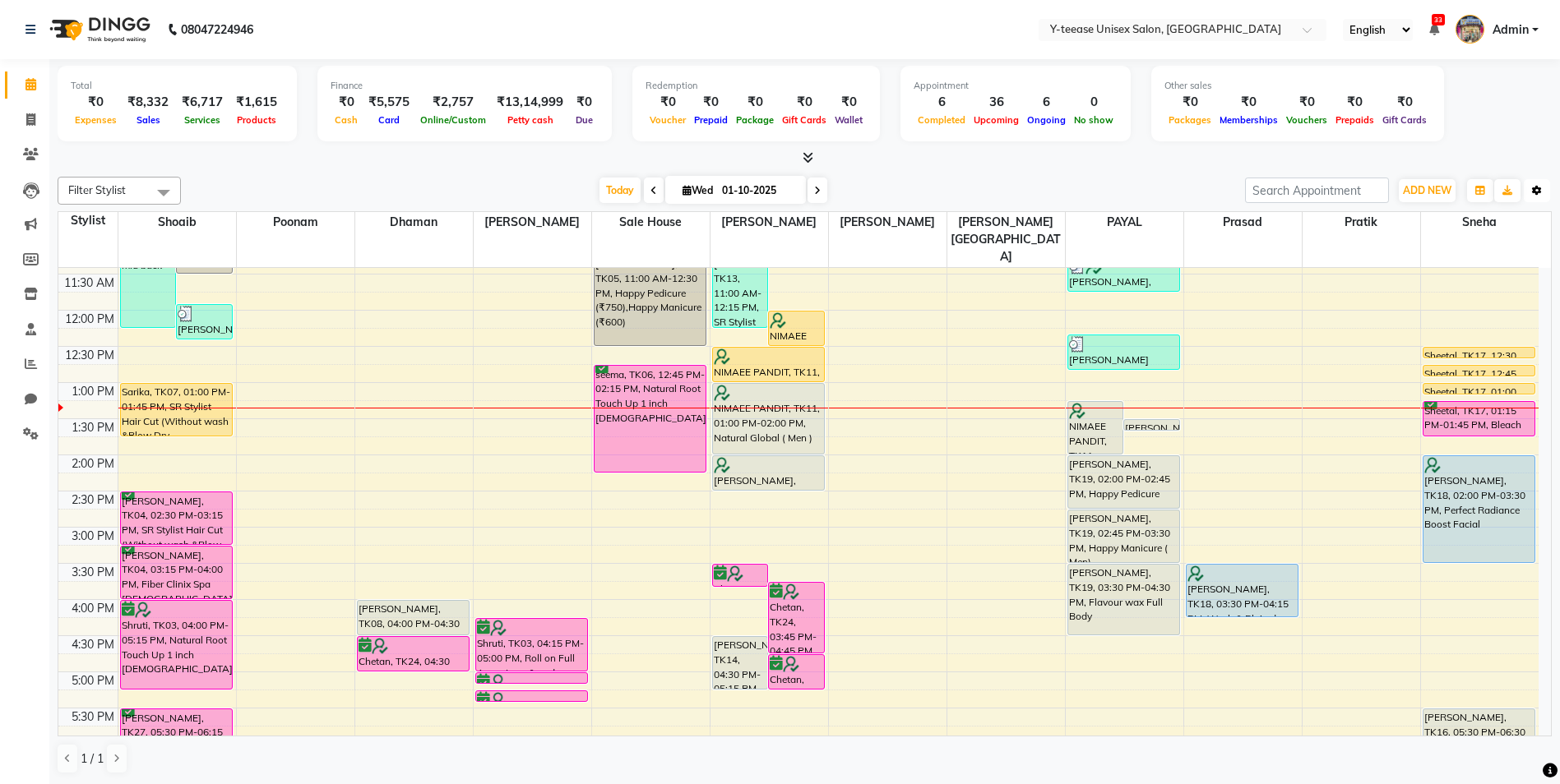
click at [1537, 197] on button "Toggle Dropdown" at bounding box center [1537, 191] width 26 height 23
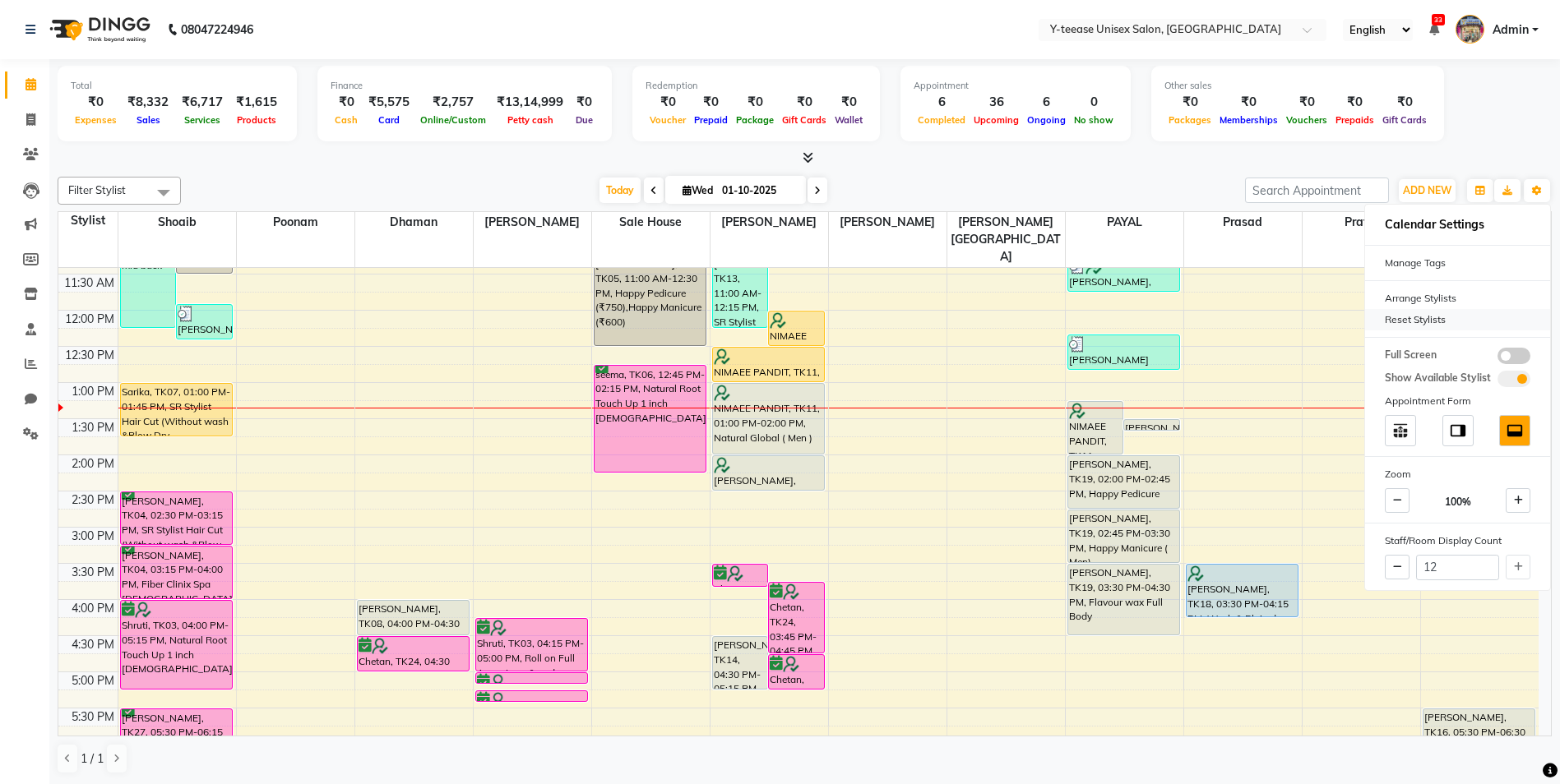
click at [1406, 309] on div "Reset Stylists" at bounding box center [1457, 320] width 185 height 21
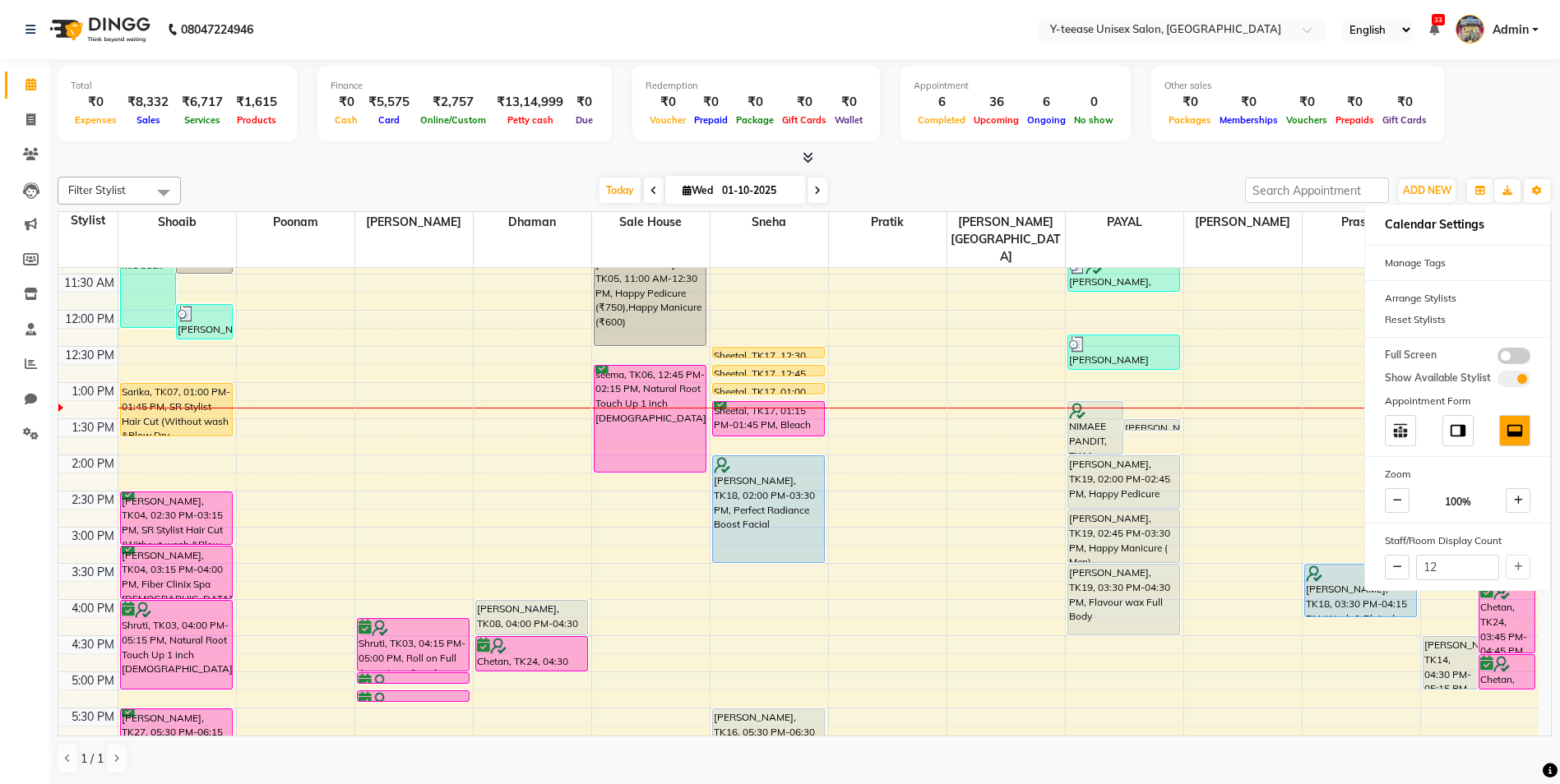
click at [1053, 186] on div "Today Wed 01-10-2025" at bounding box center [713, 191] width 1048 height 25
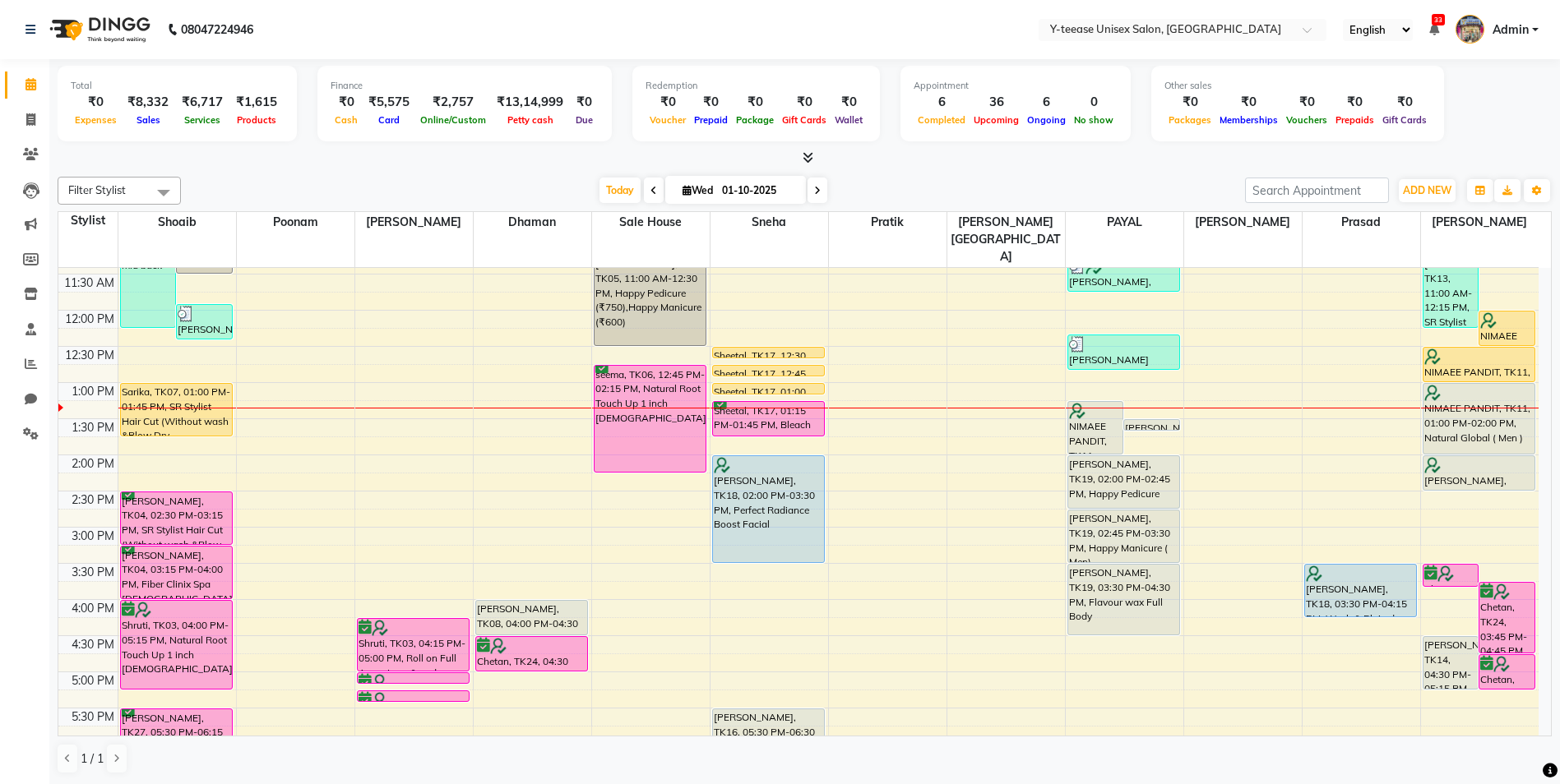
click at [1517, 30] on span "Admin" at bounding box center [1511, 30] width 36 height 17
click at [1470, 114] on link "Sign out" at bounding box center [1454, 118] width 151 height 26
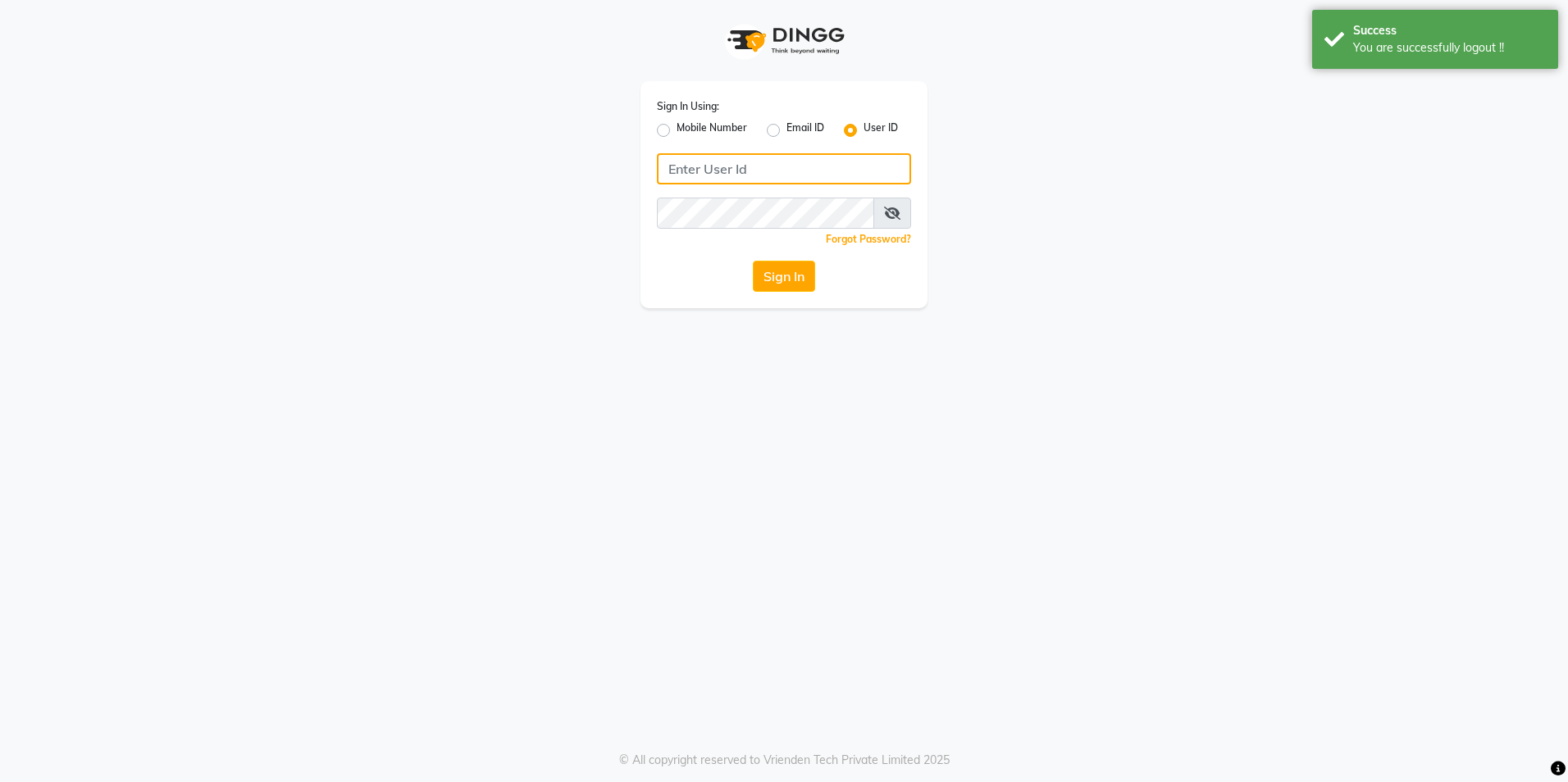
type input "8999679795"
click at [677, 124] on label "Mobile Number" at bounding box center [712, 131] width 71 height 20
click at [677, 124] on input "Mobile Number" at bounding box center [682, 126] width 11 height 11
radio input "true"
radio input "false"
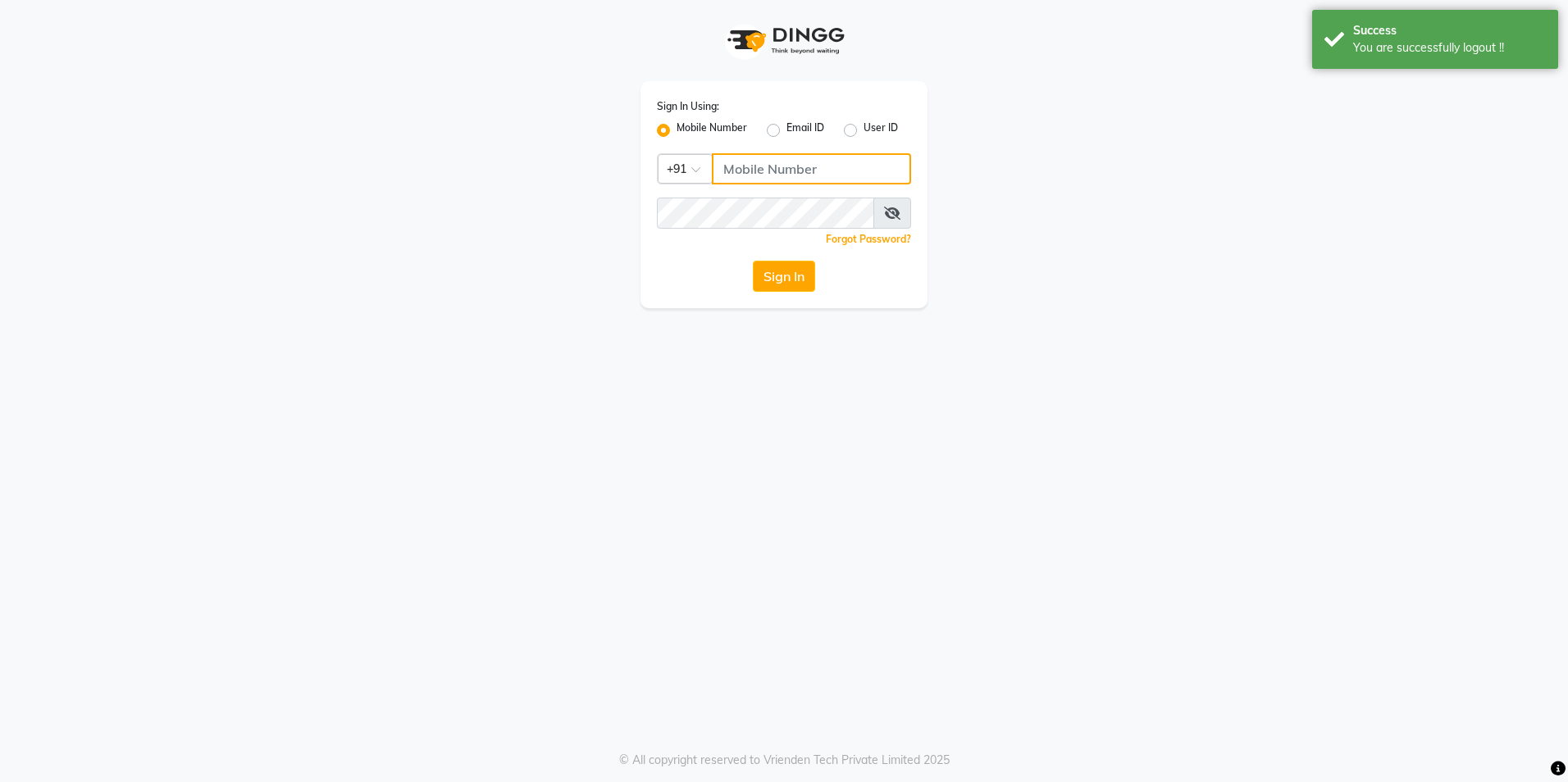
click at [775, 178] on input "Username" at bounding box center [811, 169] width 200 height 31
type input "8999679795"
click at [767, 270] on button "Sign In" at bounding box center [784, 276] width 62 height 31
